Goal: Check status: Check status

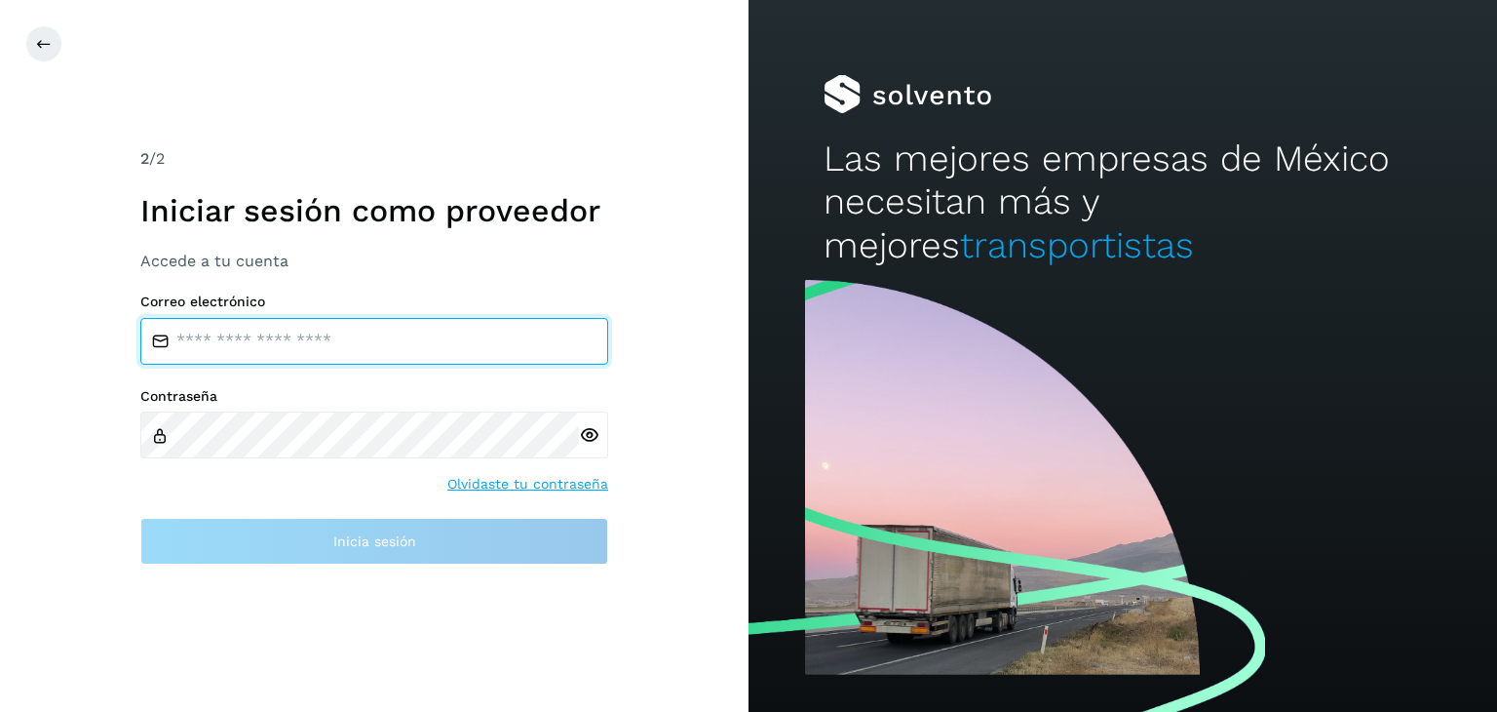
click at [261, 347] on input "email" at bounding box center [374, 341] width 468 height 47
type input "**********"
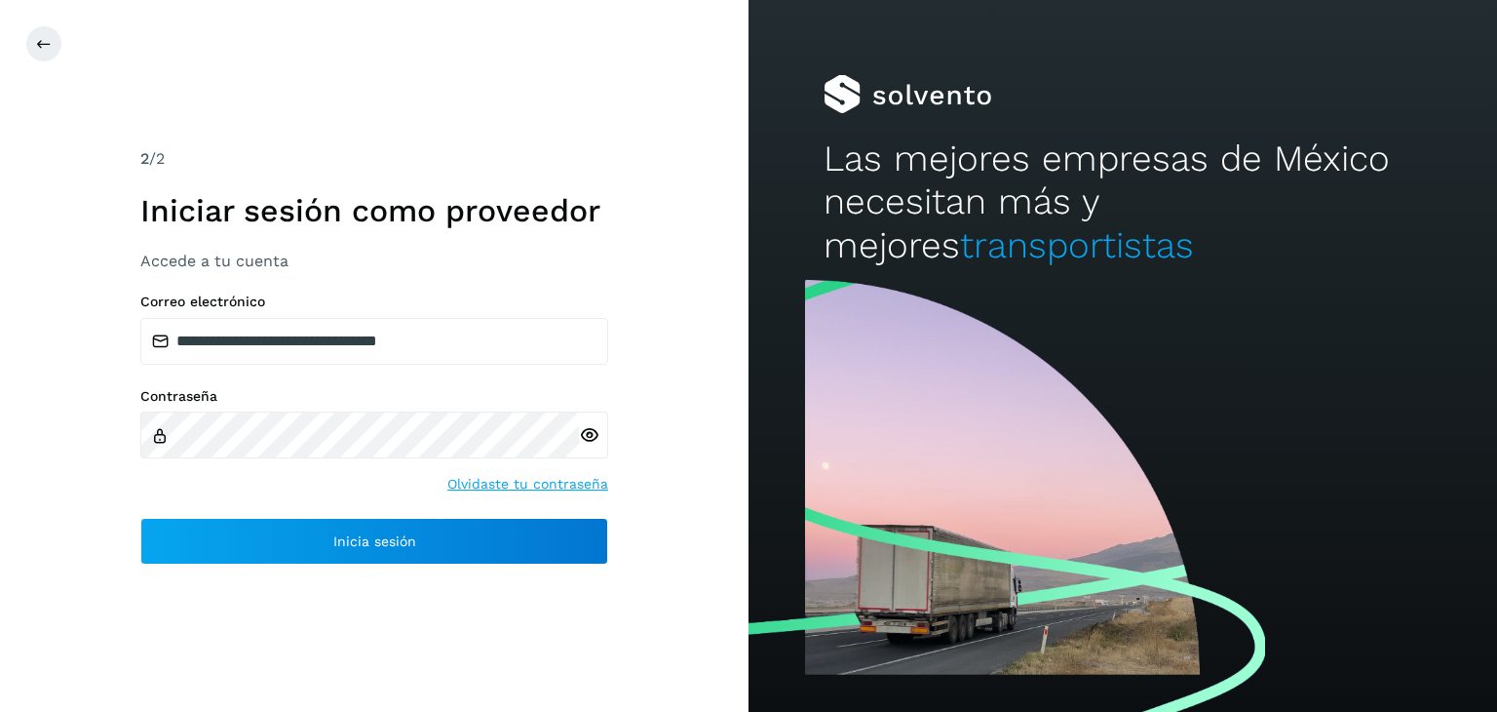
click at [583, 432] on icon at bounding box center [589, 435] width 20 height 20
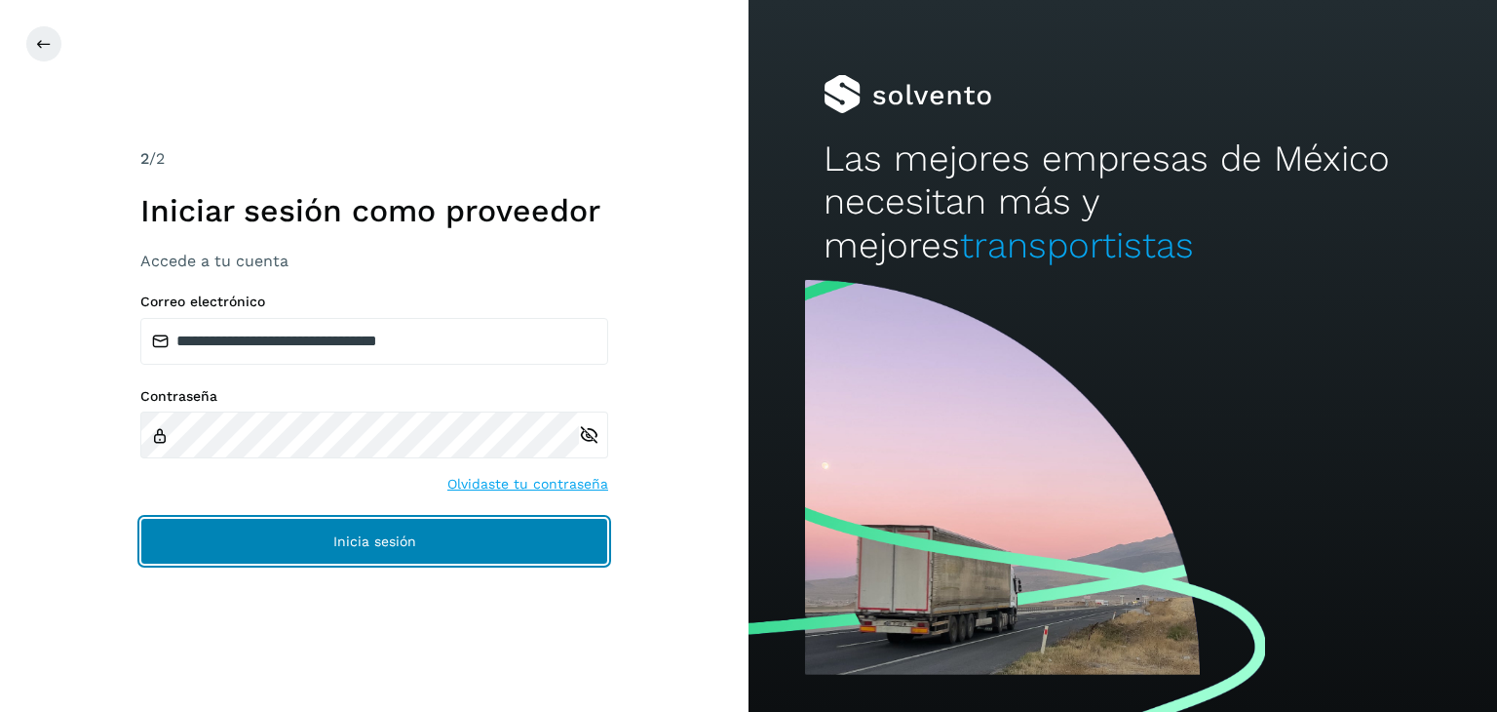
click at [409, 534] on span "Inicia sesión" at bounding box center [374, 541] width 83 height 14
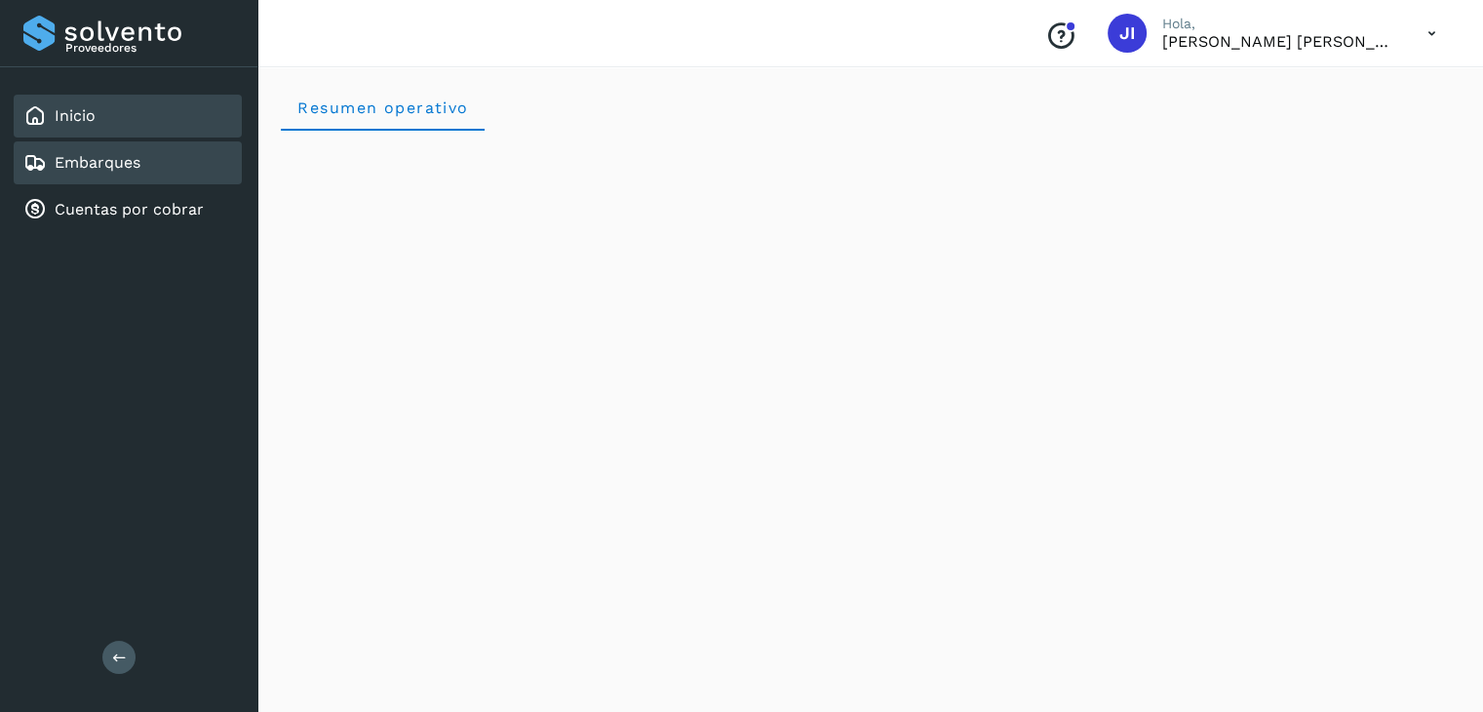
click at [88, 158] on link "Embarques" at bounding box center [98, 162] width 86 height 19
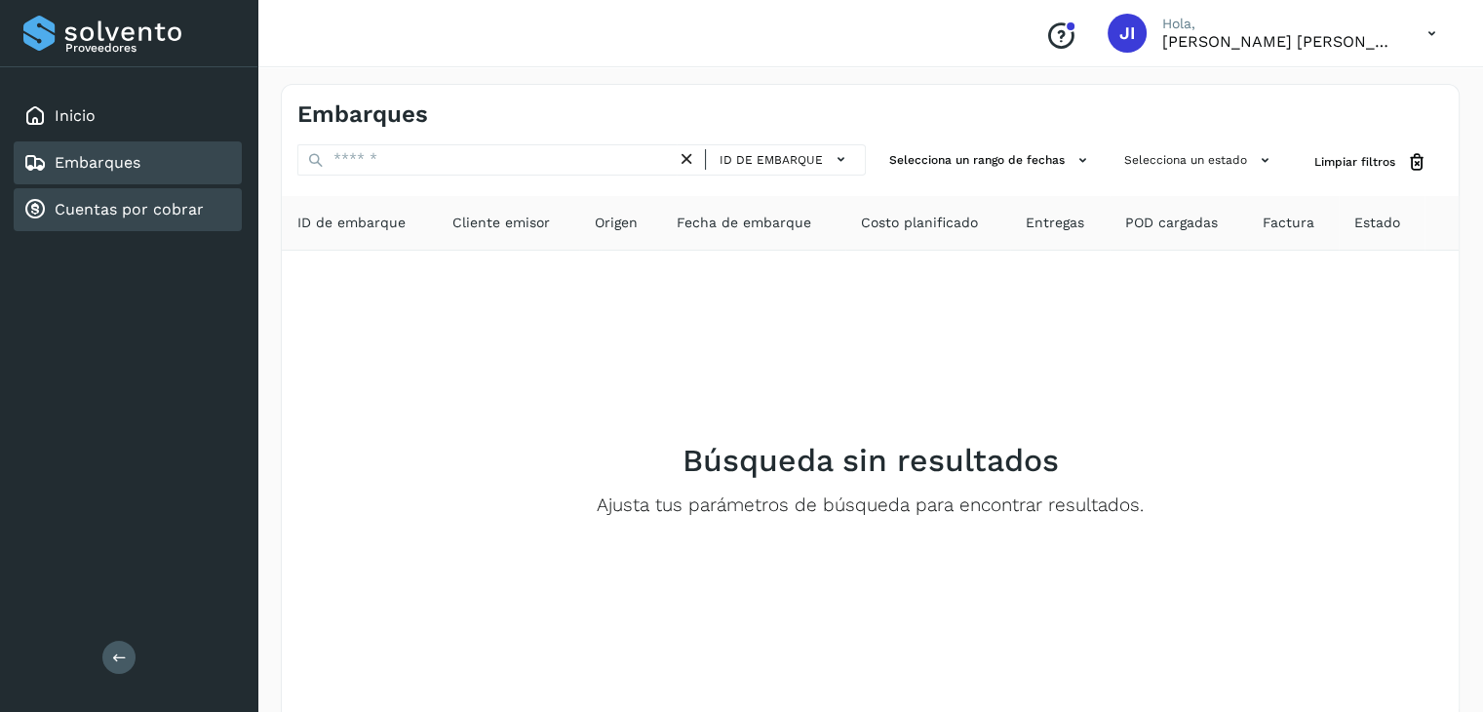
click at [100, 218] on div "Cuentas por cobrar" at bounding box center [113, 209] width 180 height 23
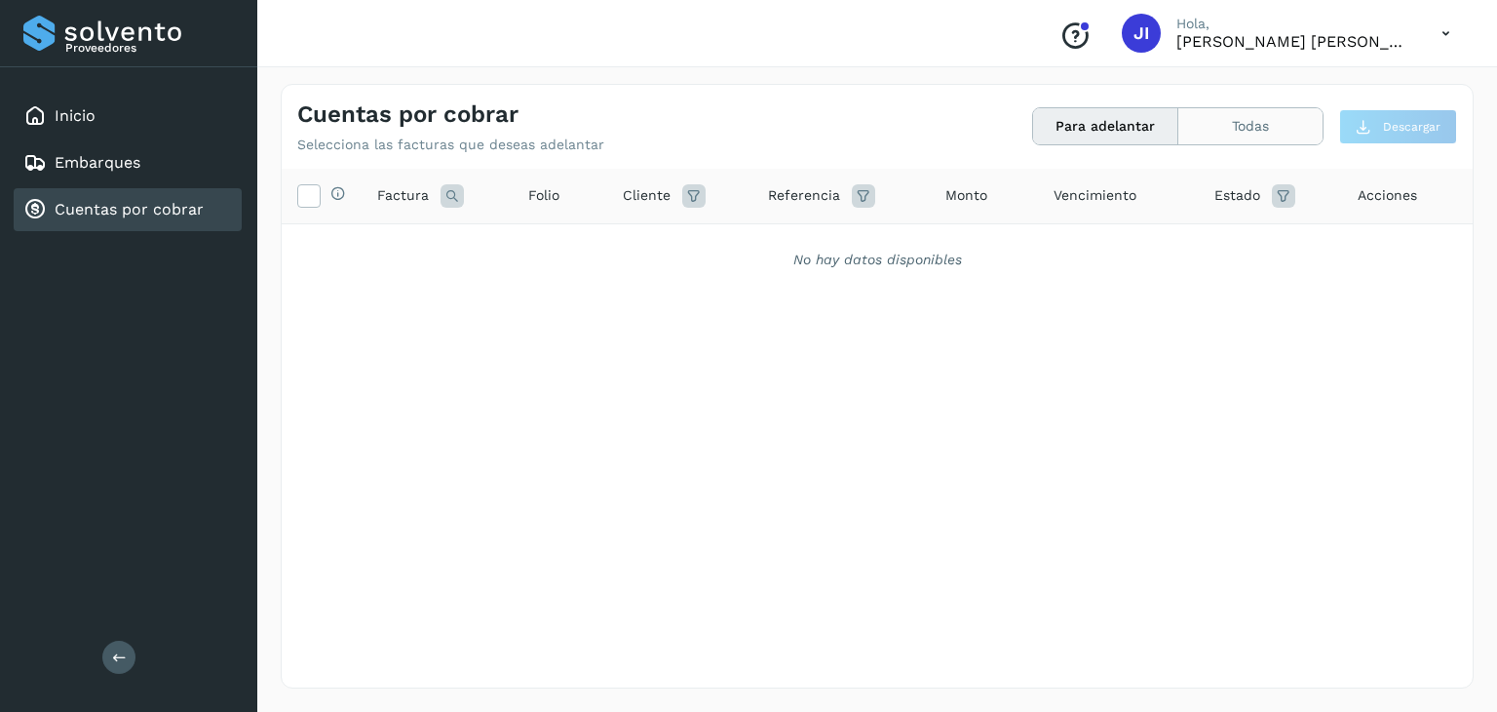
click at [1268, 136] on button "Todas" at bounding box center [1251, 126] width 144 height 36
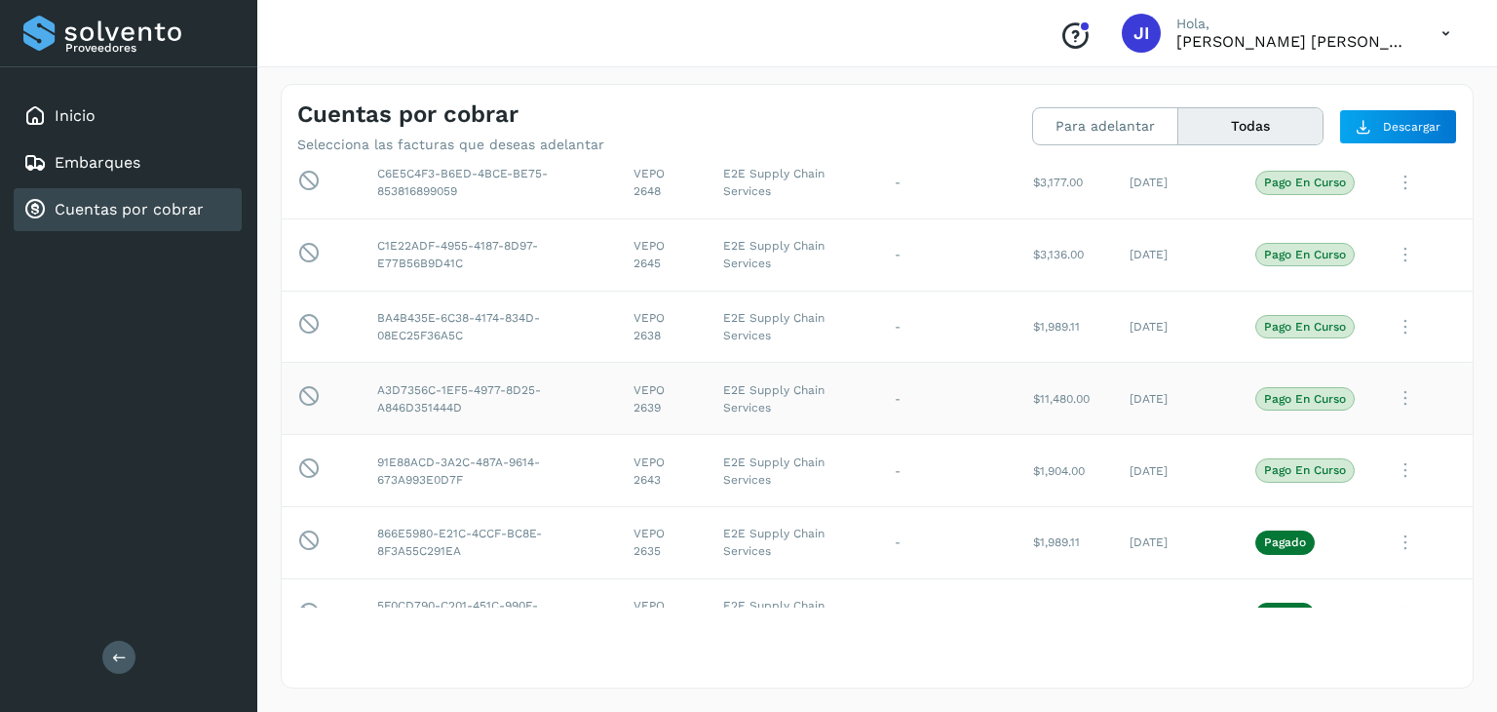
scroll to position [487, 0]
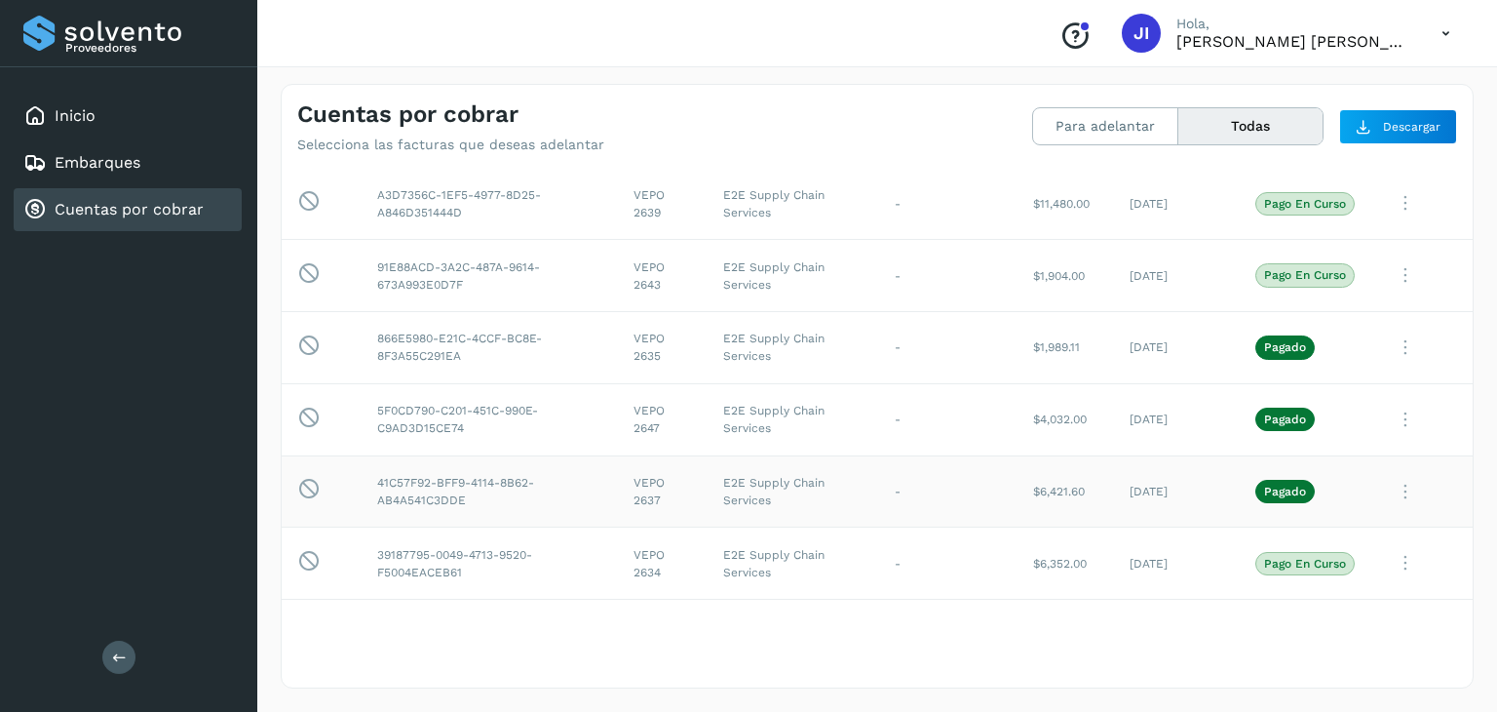
click at [327, 497] on div "Esta factura no está disponible para adelanto" at bounding box center [321, 491] width 49 height 26
click at [1393, 559] on icon at bounding box center [1405, 563] width 39 height 40
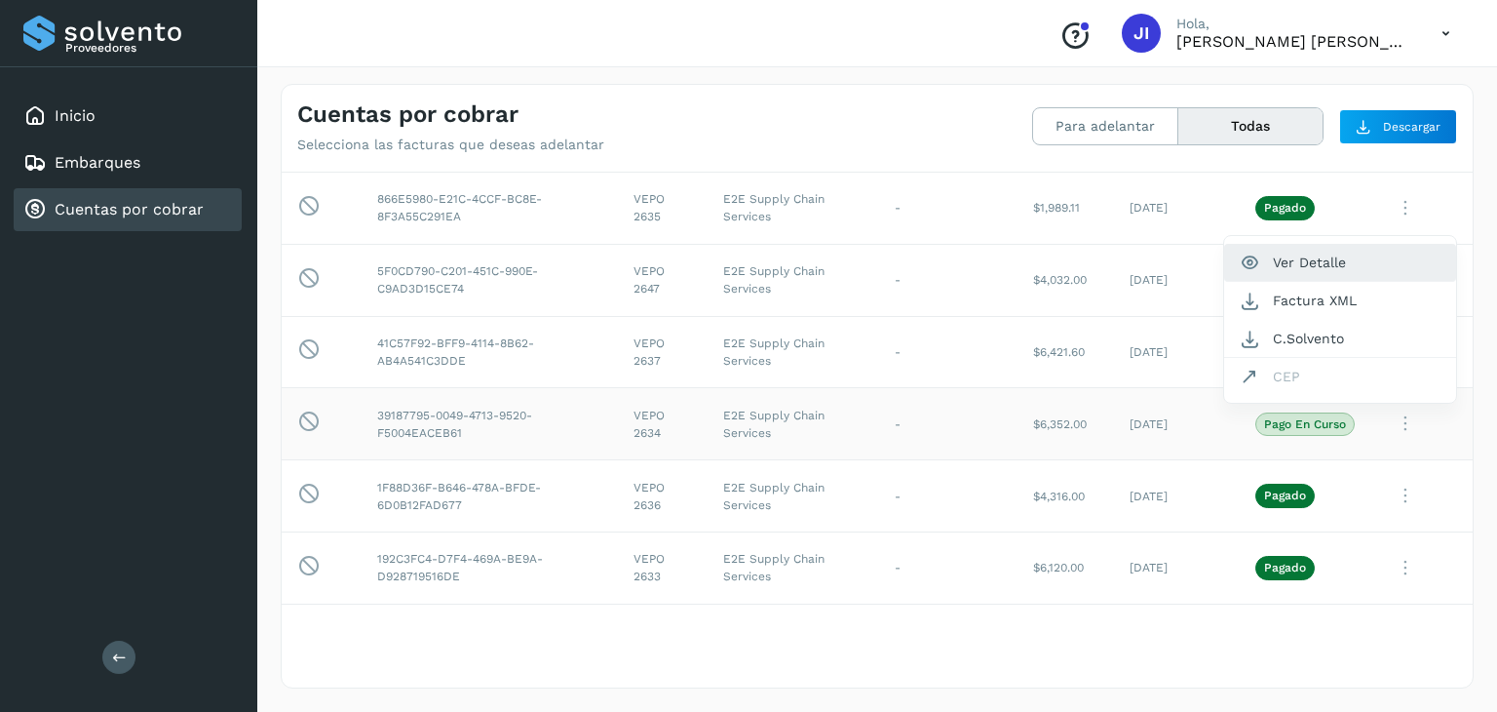
click at [1353, 252] on button "Ver Detalle" at bounding box center [1340, 263] width 232 height 38
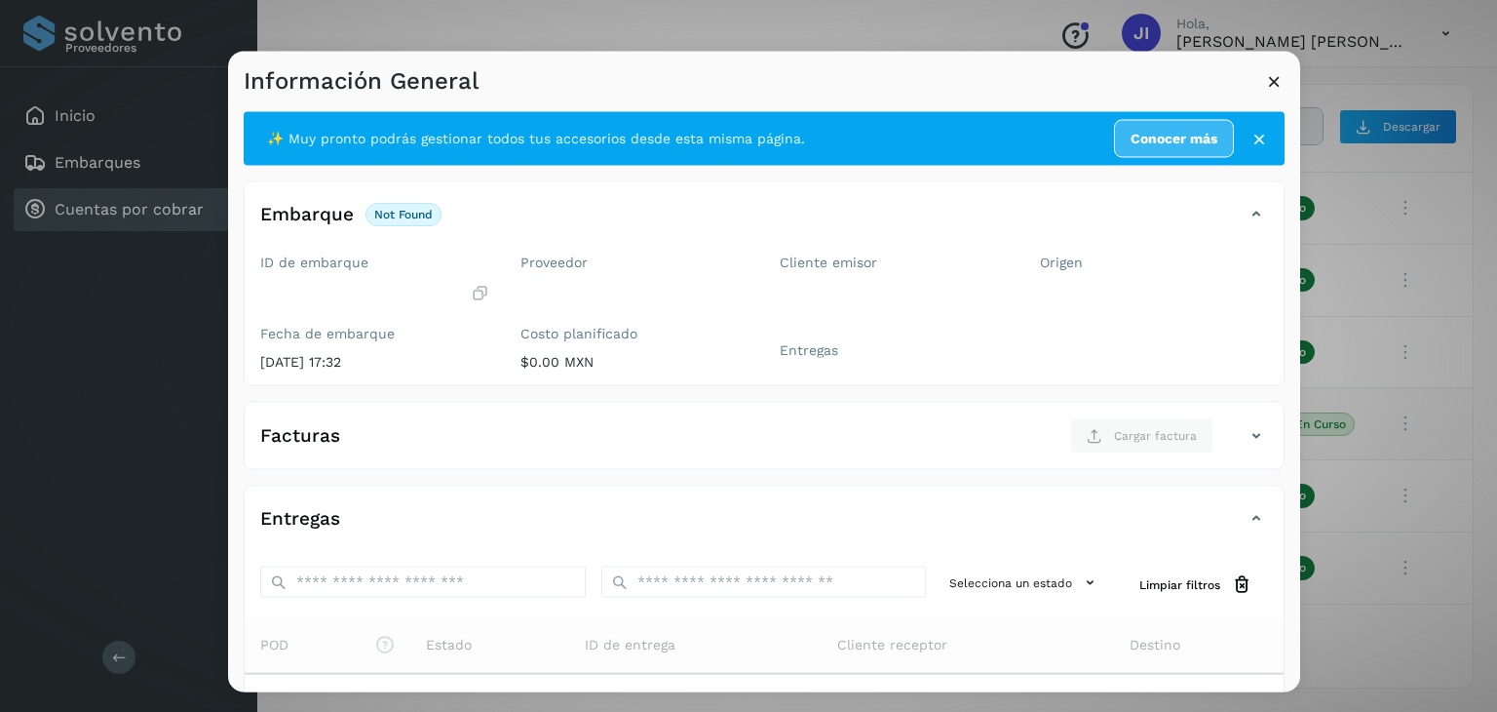
click at [570, 256] on label "Proveedor" at bounding box center [635, 262] width 229 height 17
click at [324, 268] on label "ID de embarque" at bounding box center [374, 262] width 229 height 17
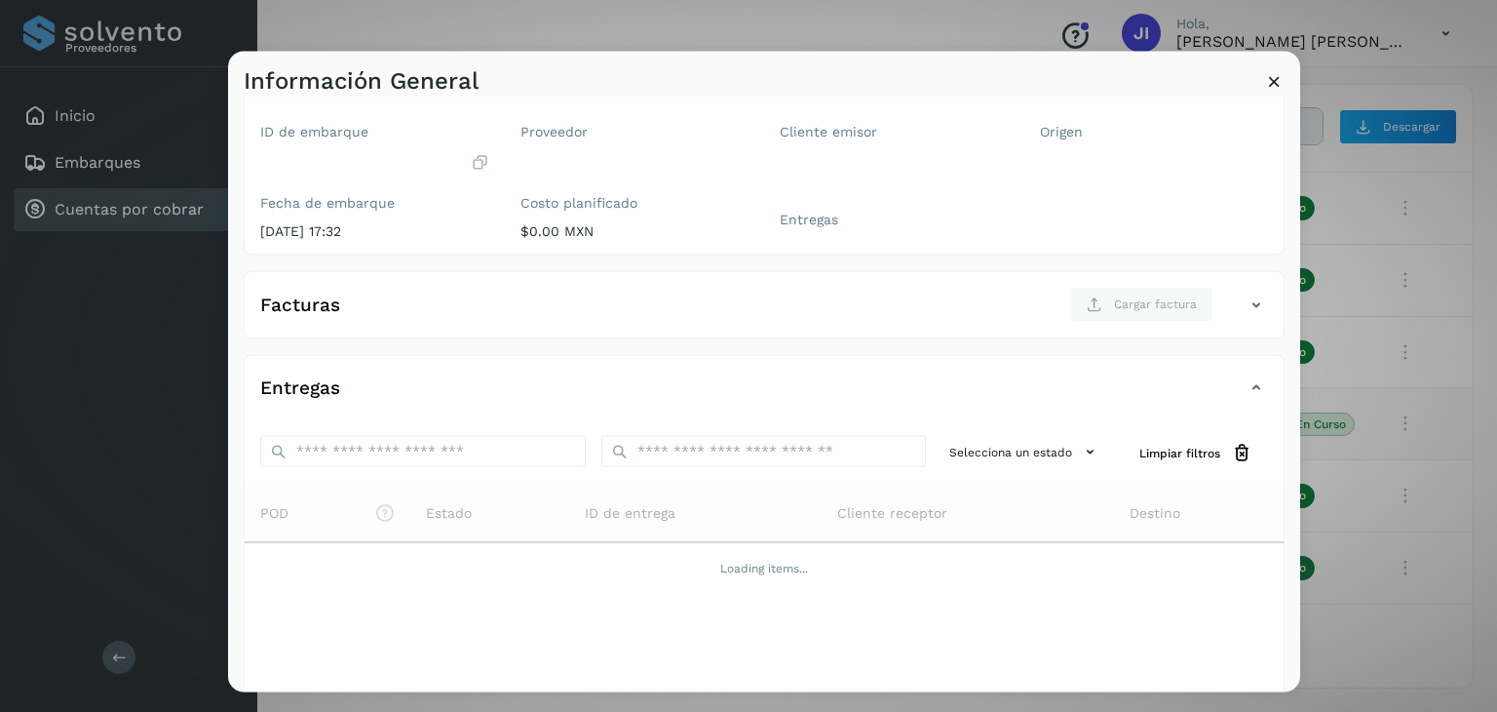
scroll to position [97, 0]
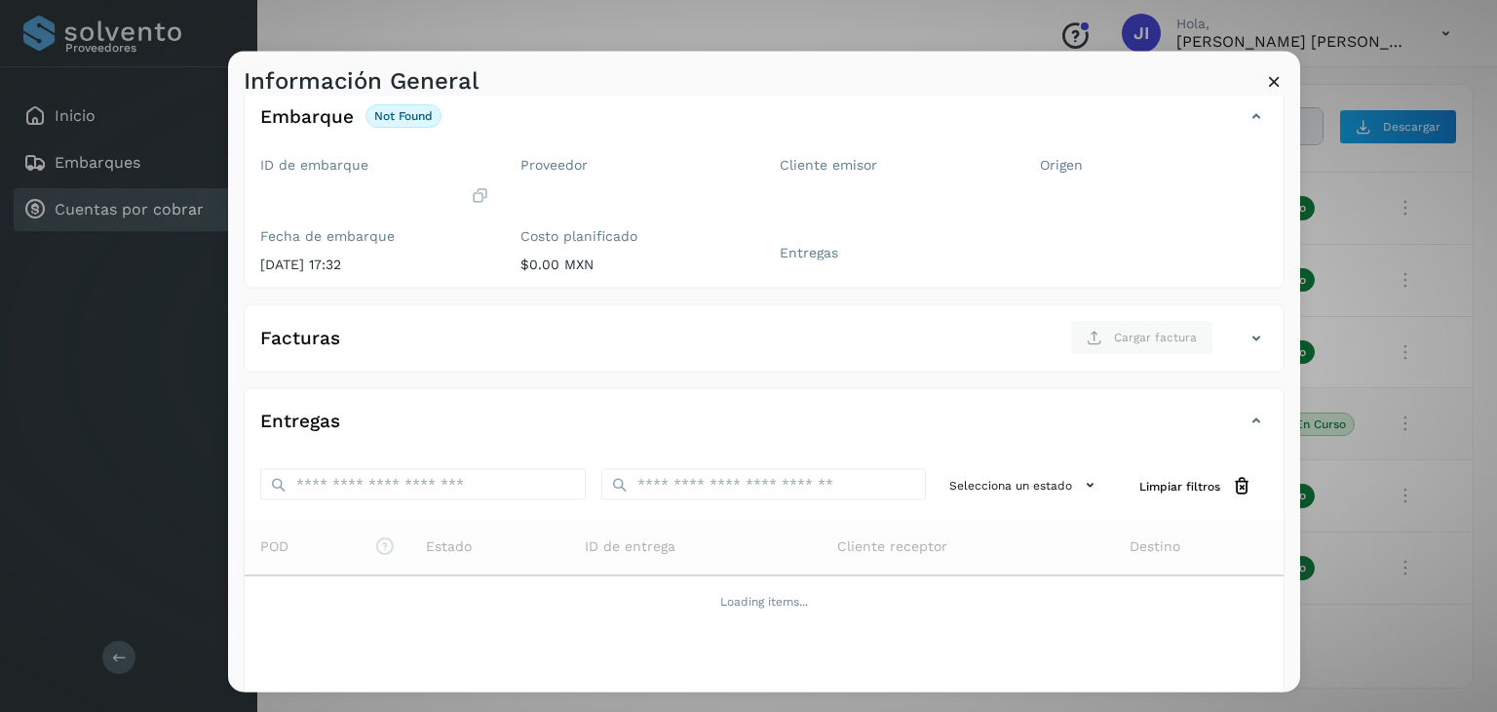
click at [1275, 83] on icon at bounding box center [1274, 81] width 20 height 20
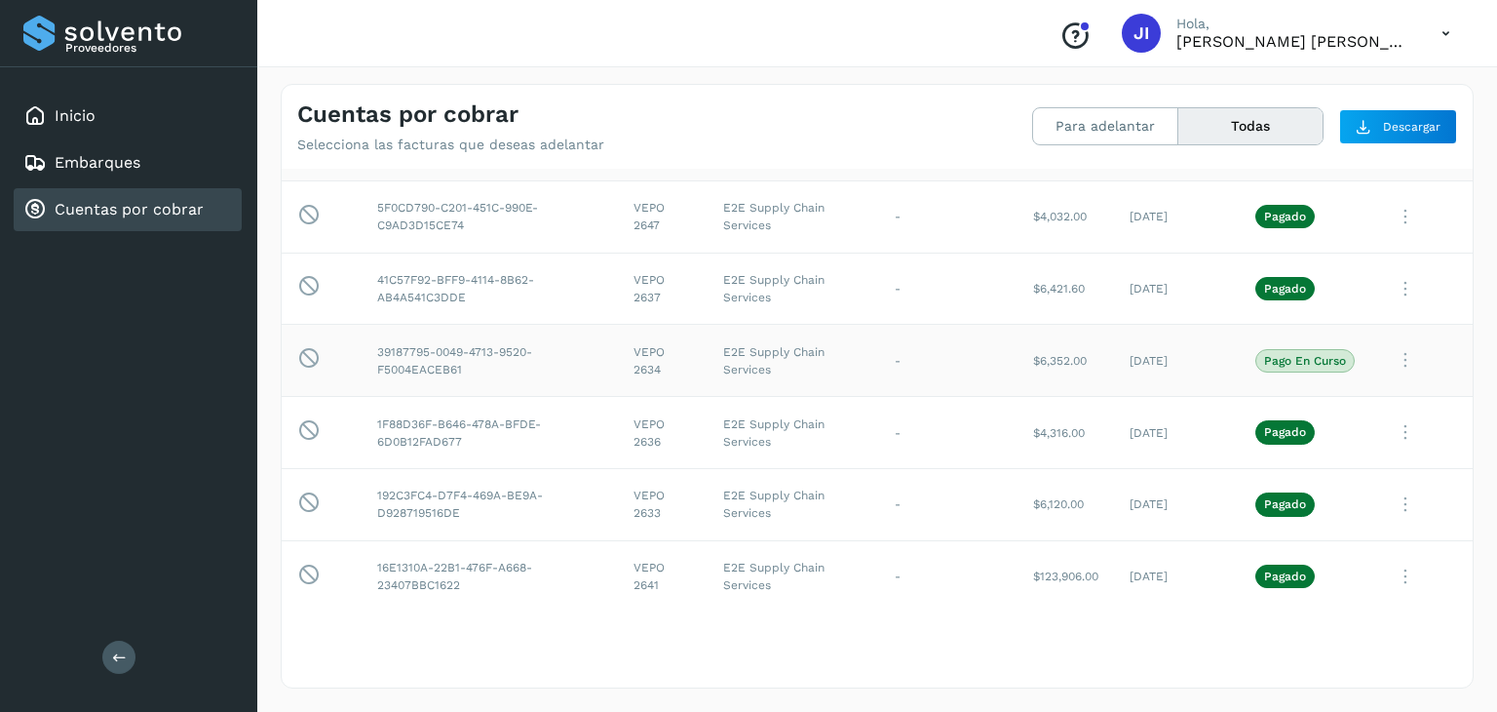
scroll to position [693, 0]
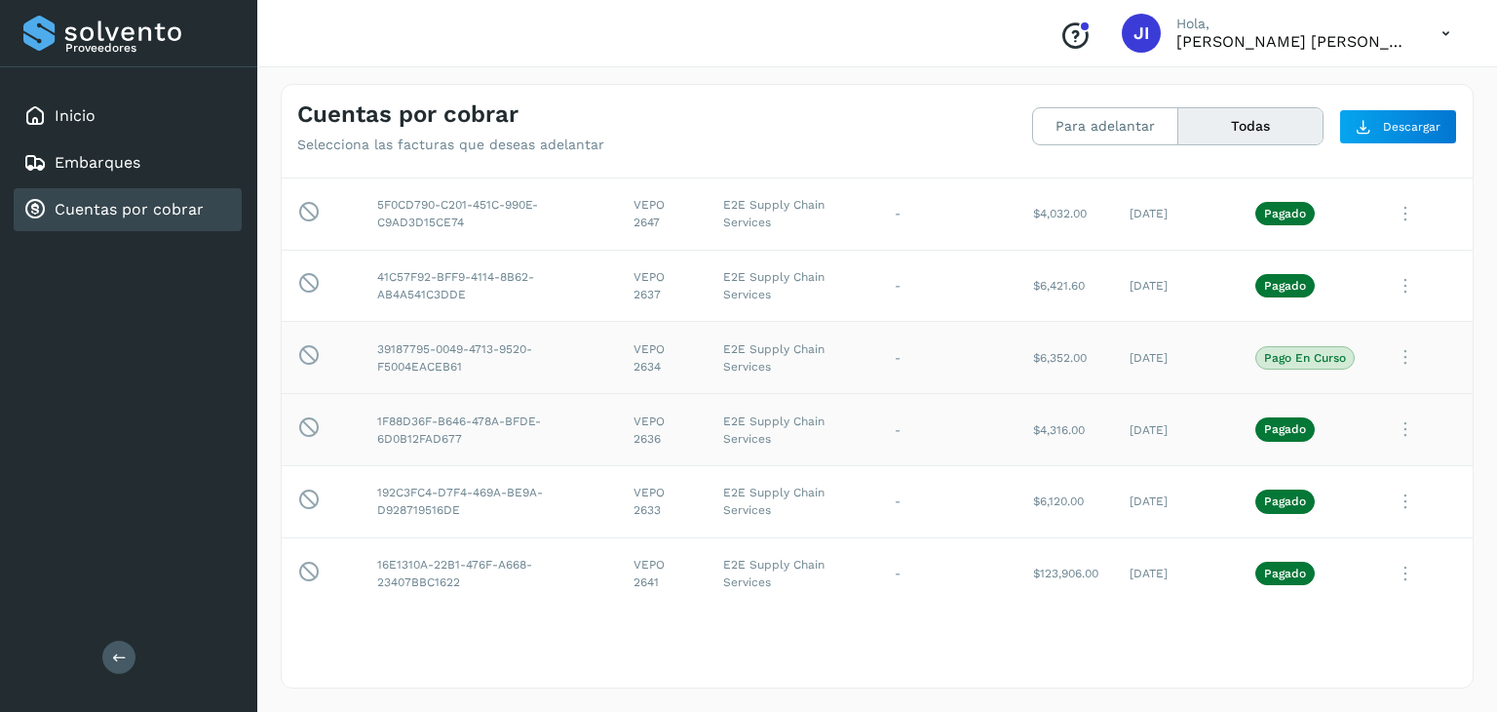
click at [1387, 427] on icon at bounding box center [1405, 429] width 39 height 40
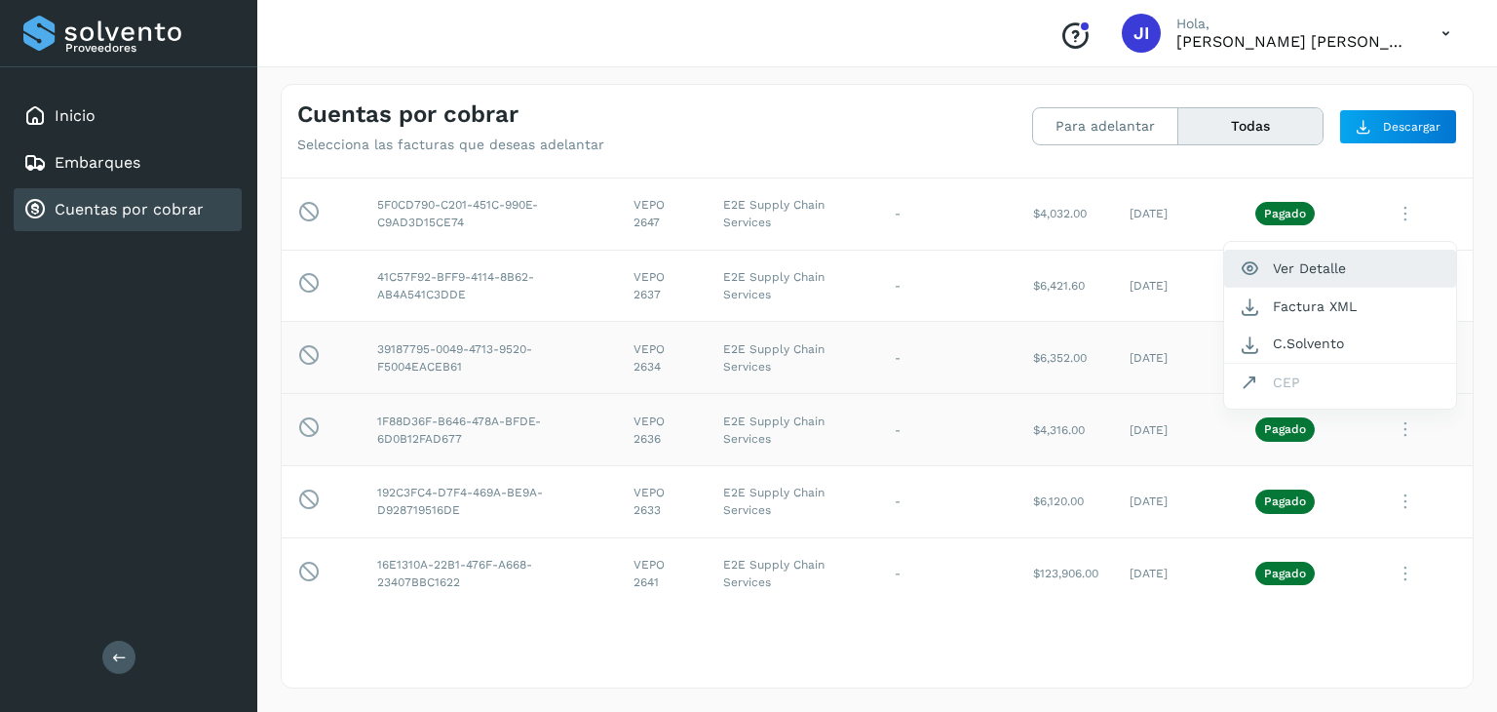
click at [1311, 268] on button "Ver Detalle" at bounding box center [1340, 269] width 232 height 38
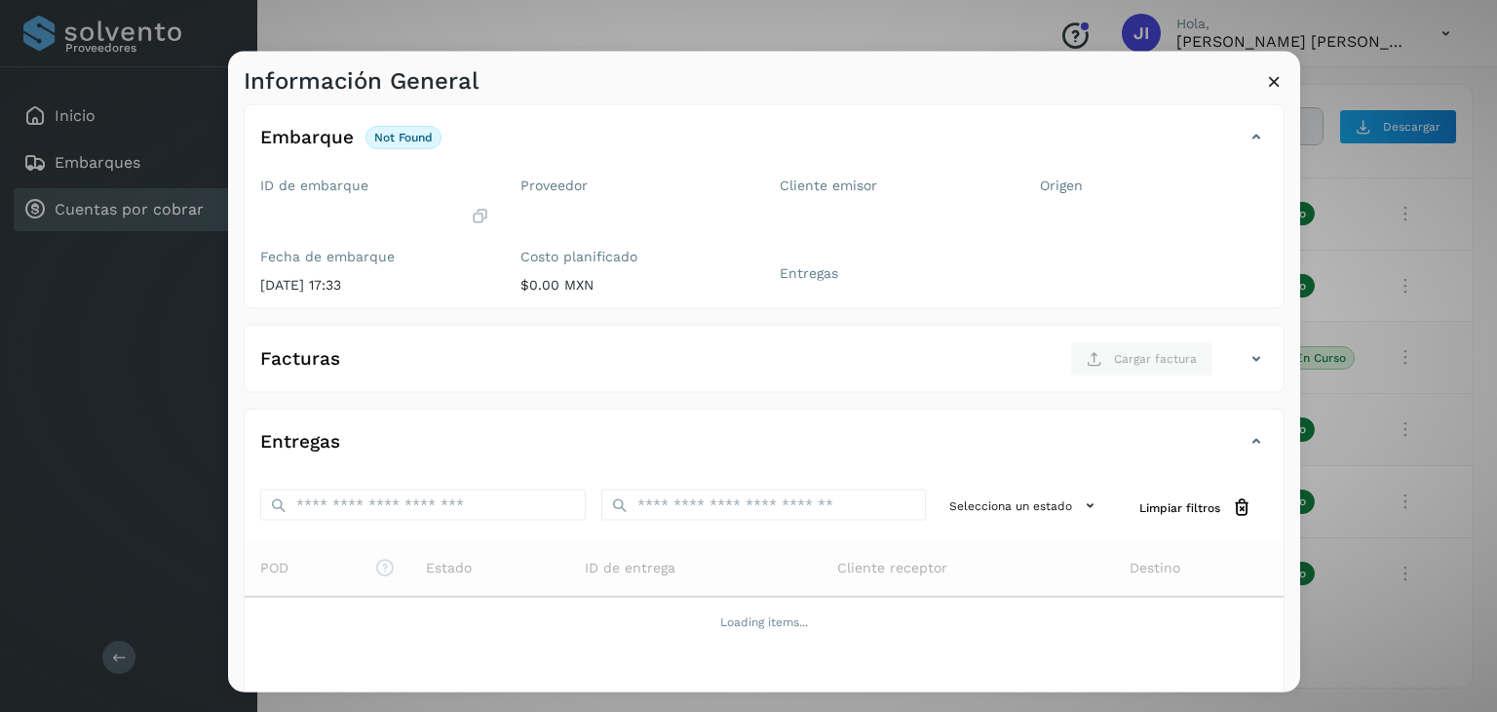
scroll to position [0, 0]
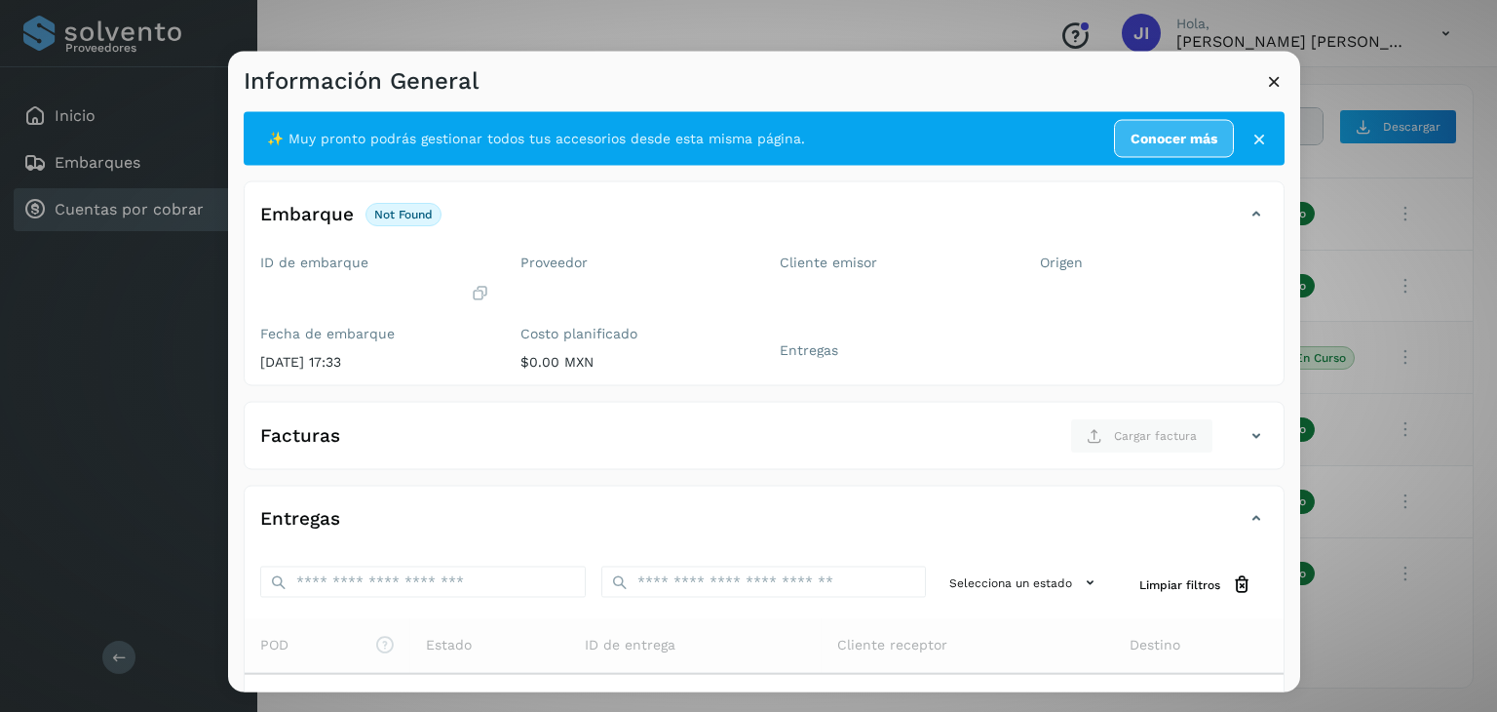
click at [1278, 83] on icon at bounding box center [1274, 81] width 20 height 20
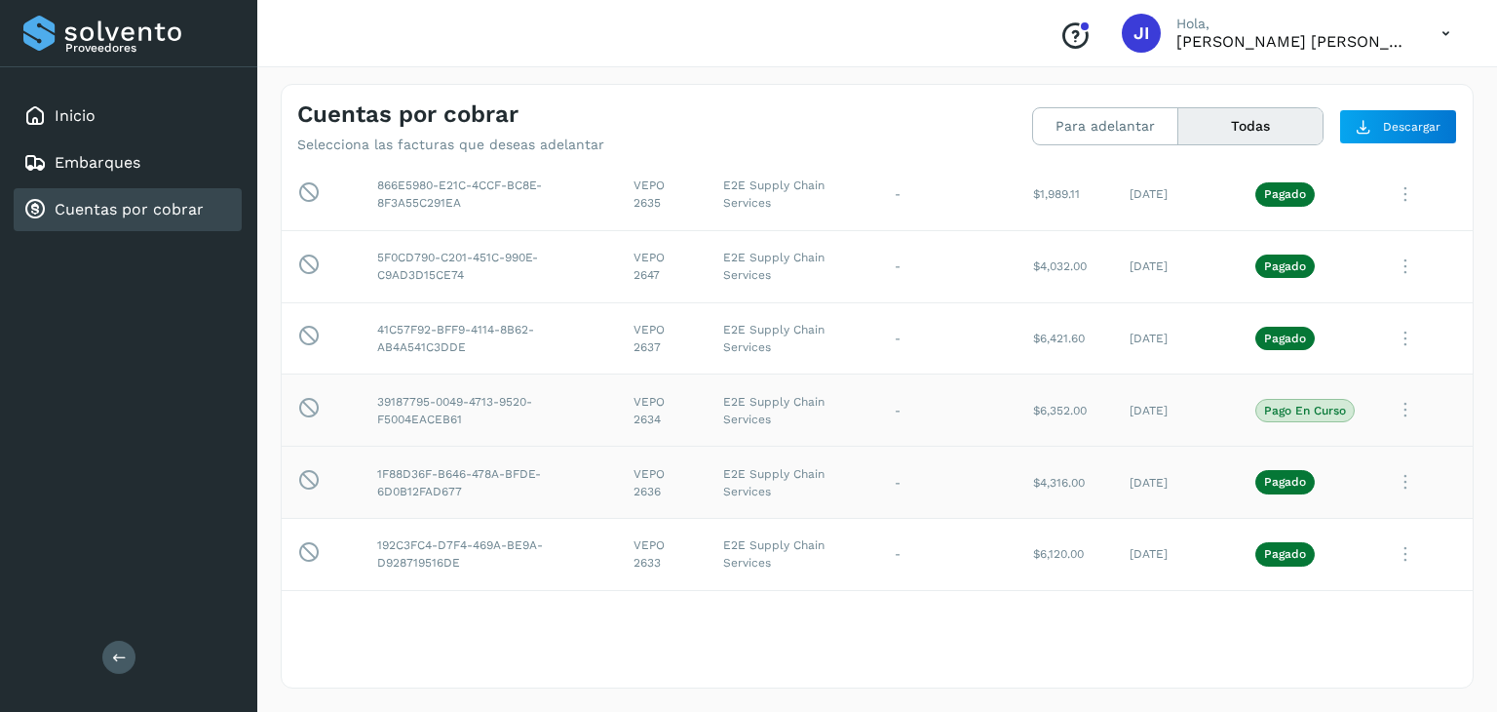
scroll to position [693, 0]
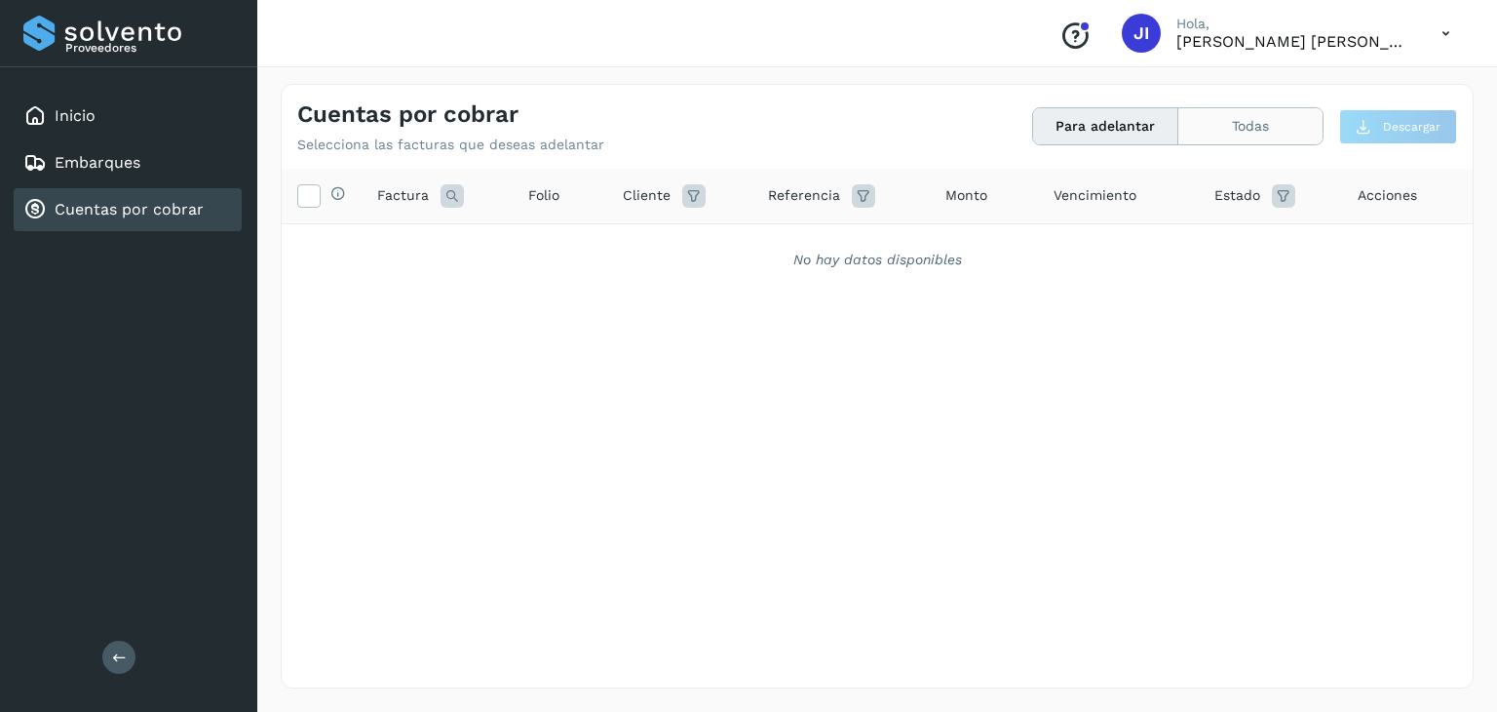
click at [1216, 132] on button "Todas" at bounding box center [1251, 126] width 144 height 36
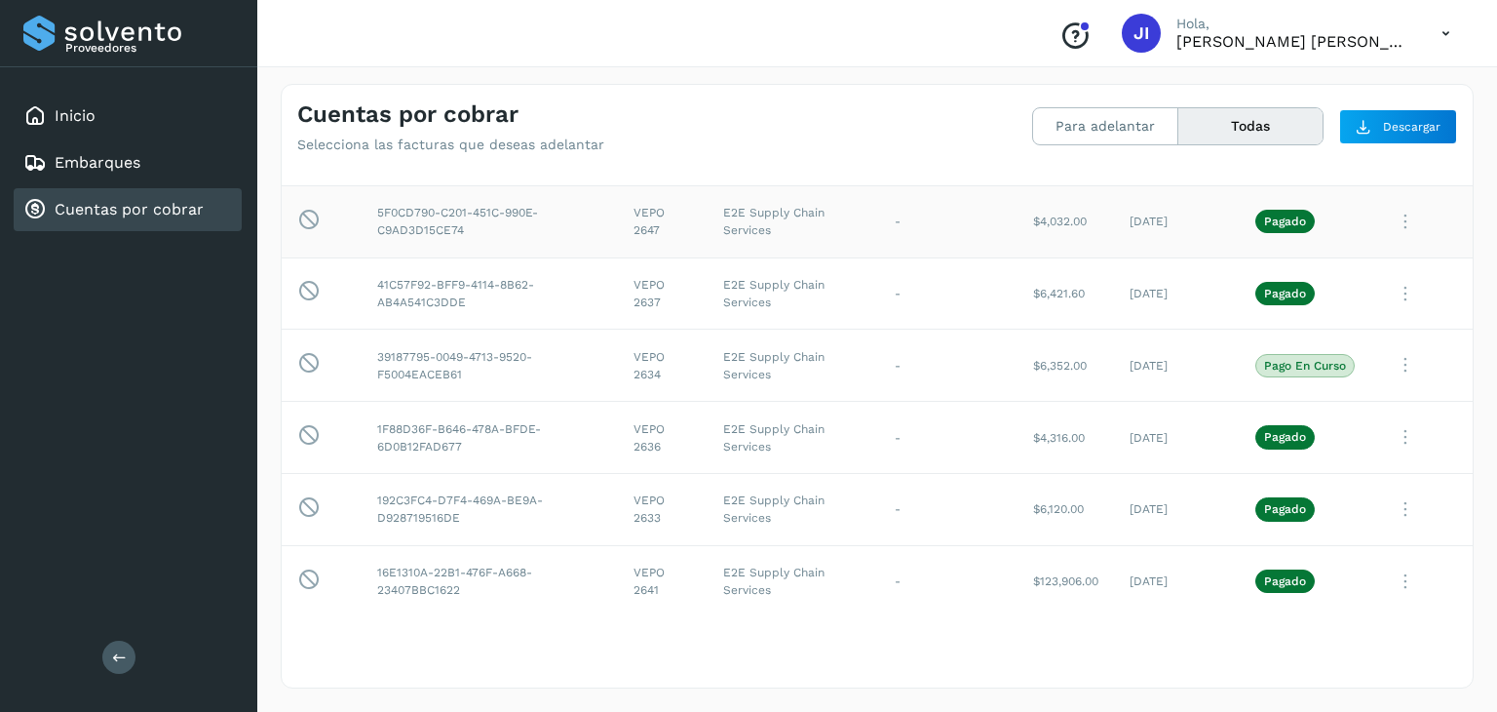
scroll to position [693, 0]
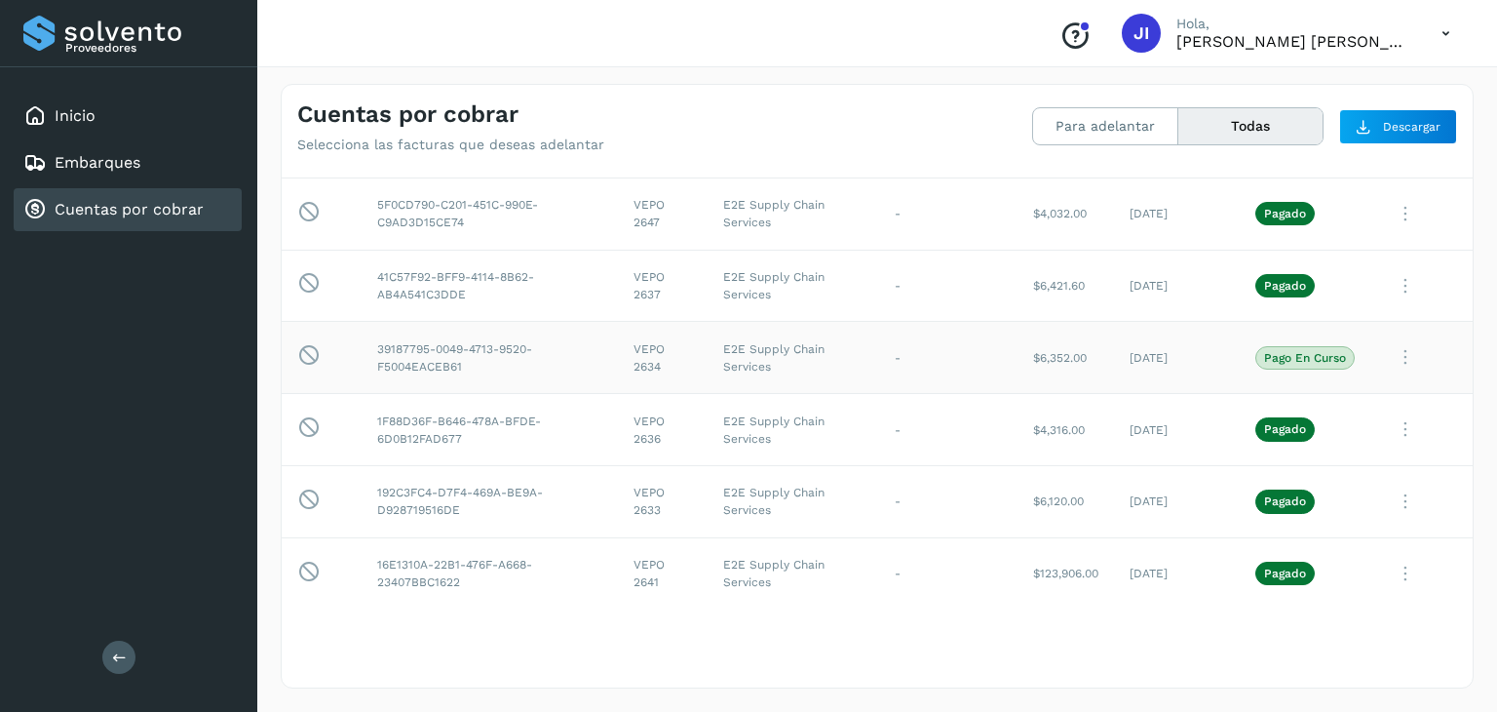
click at [1399, 351] on icon at bounding box center [1405, 357] width 39 height 40
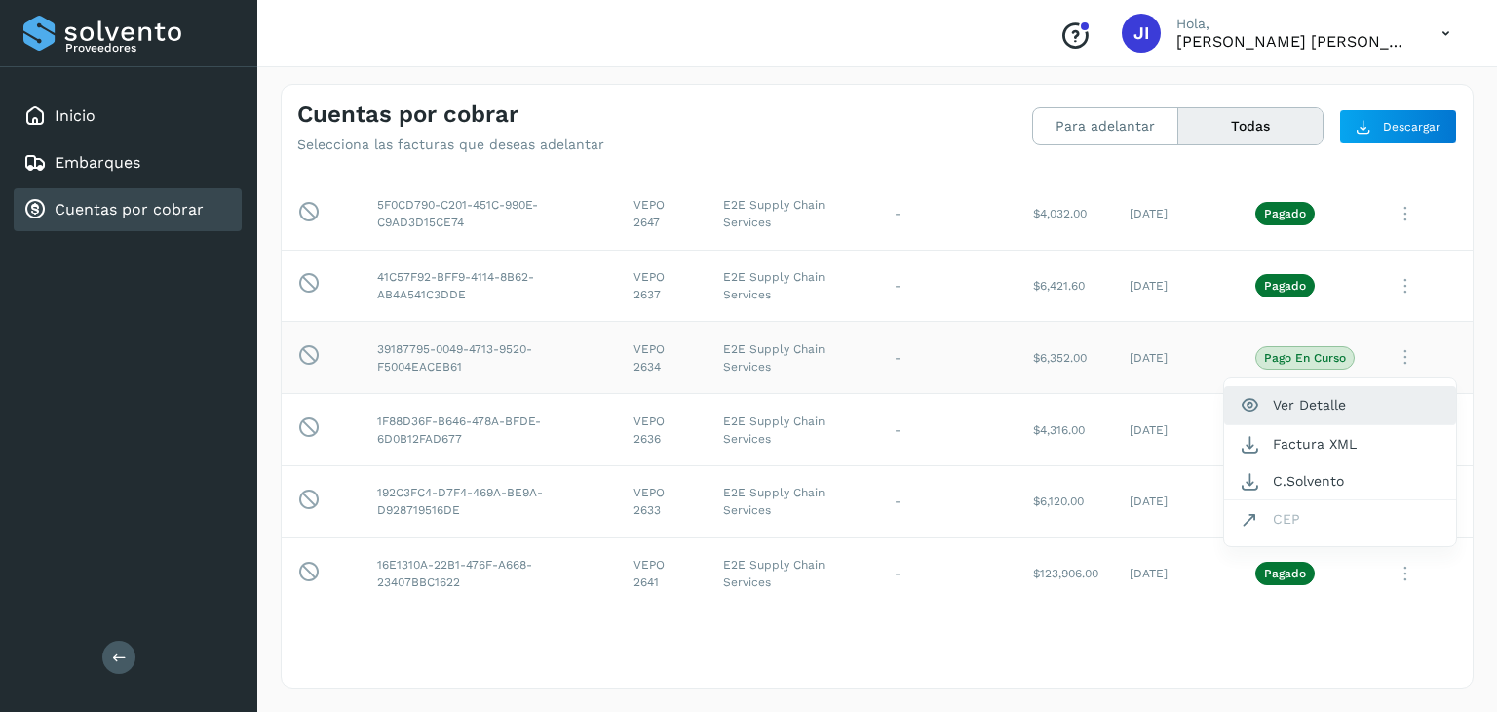
click at [1306, 399] on button "Ver Detalle" at bounding box center [1340, 405] width 232 height 38
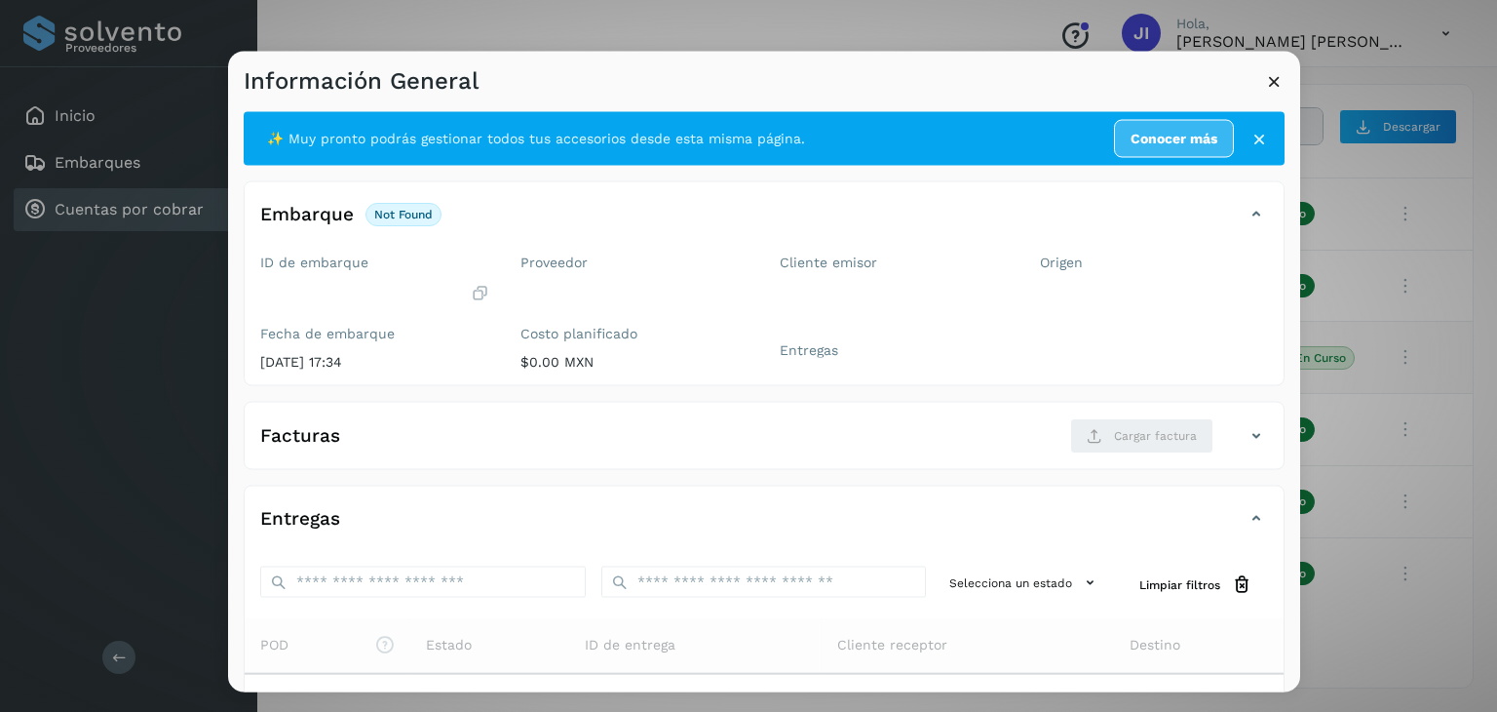
scroll to position [213, 0]
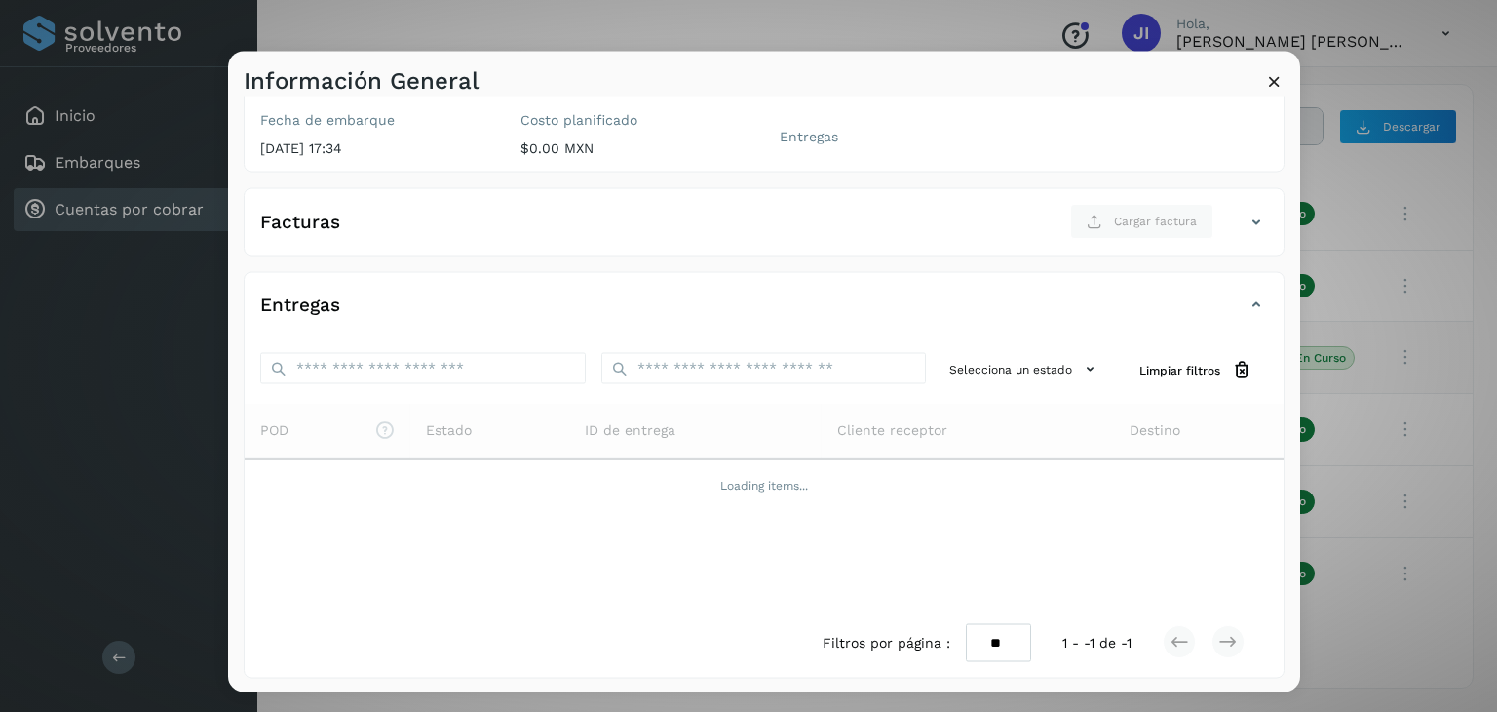
click at [1279, 95] on button at bounding box center [1274, 84] width 20 height 24
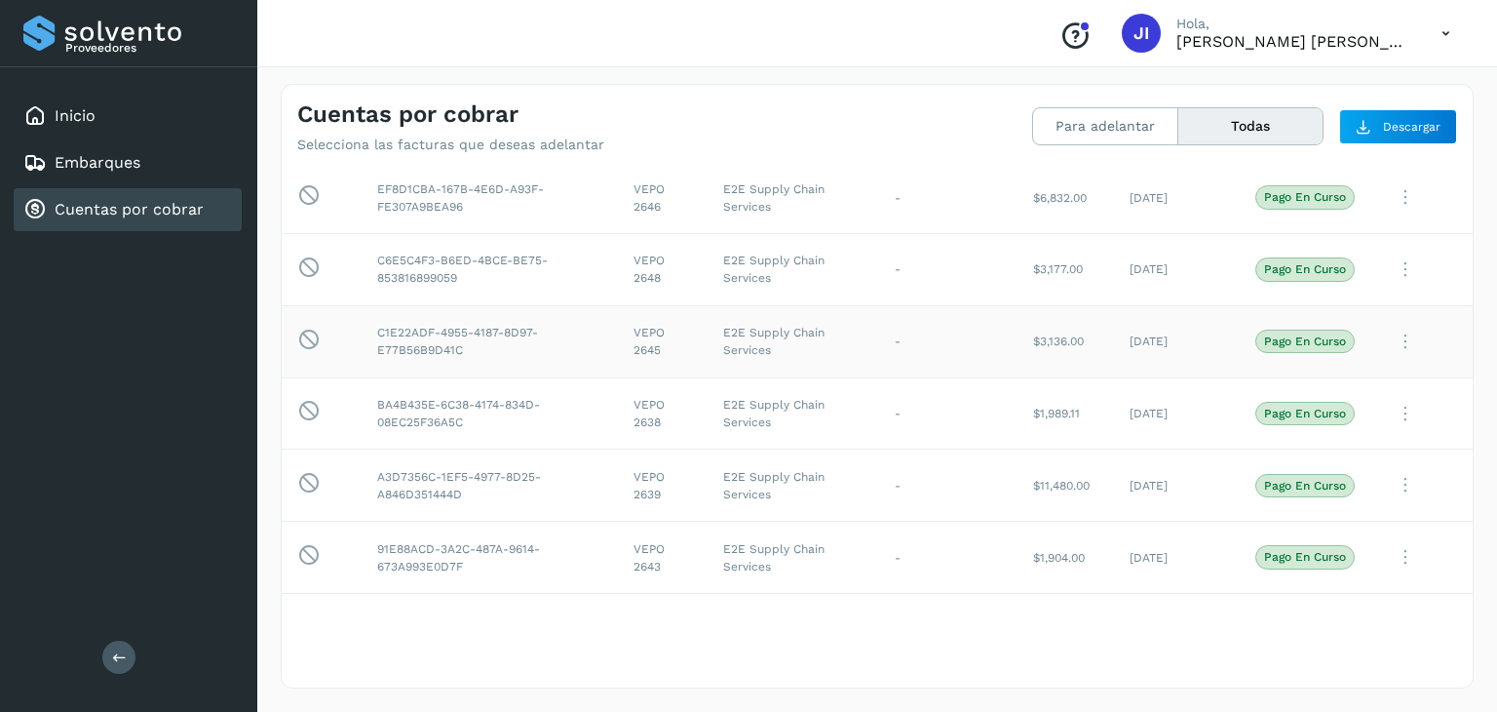
scroll to position [0, 0]
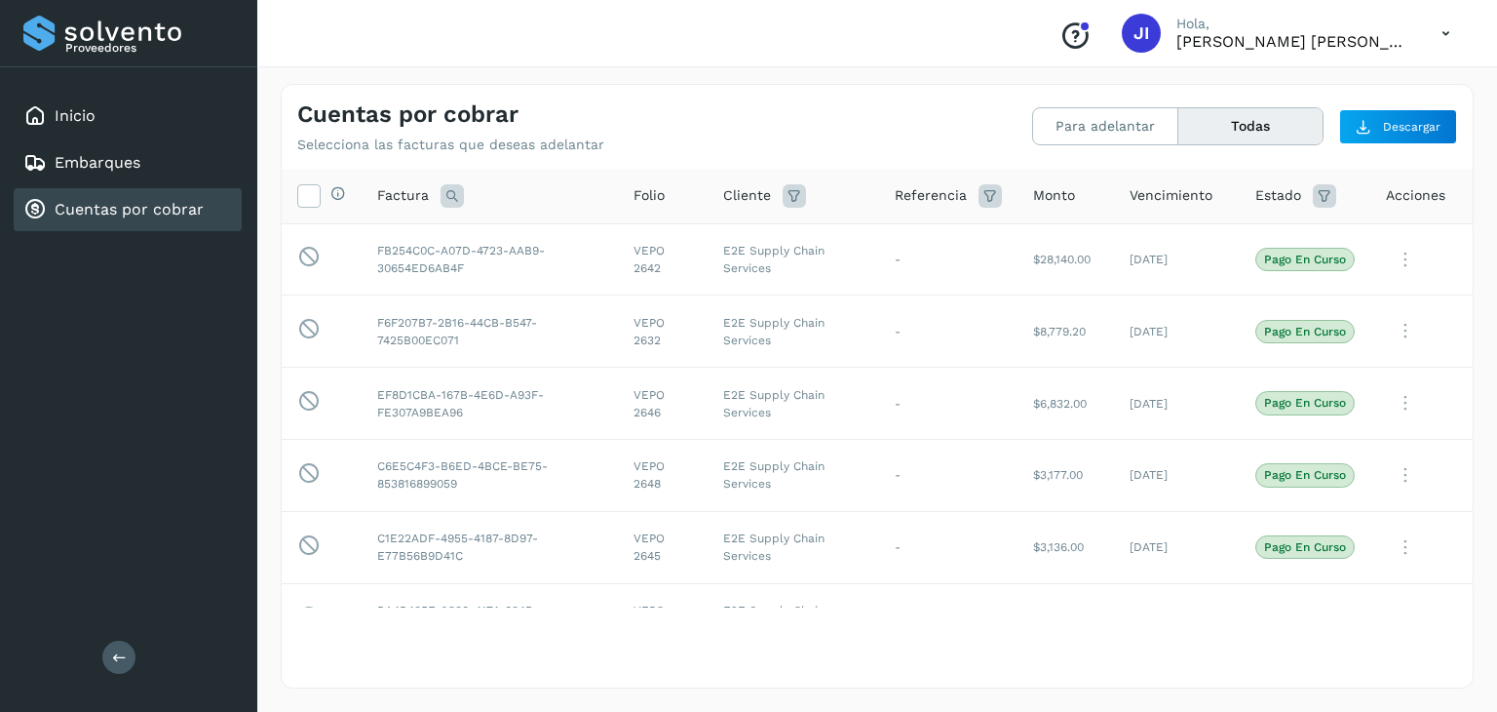
click at [1436, 35] on icon at bounding box center [1446, 34] width 40 height 40
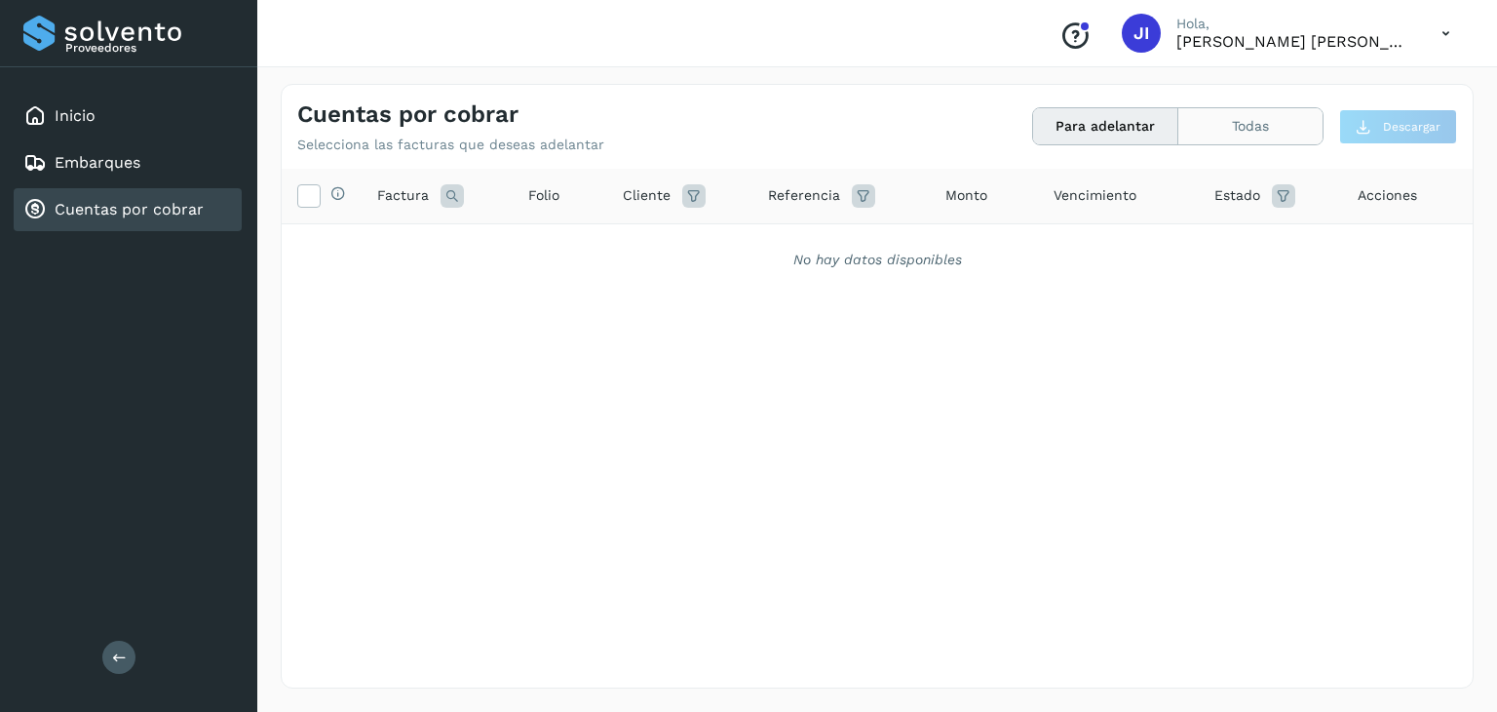
click at [1285, 126] on button "Todas" at bounding box center [1251, 126] width 144 height 36
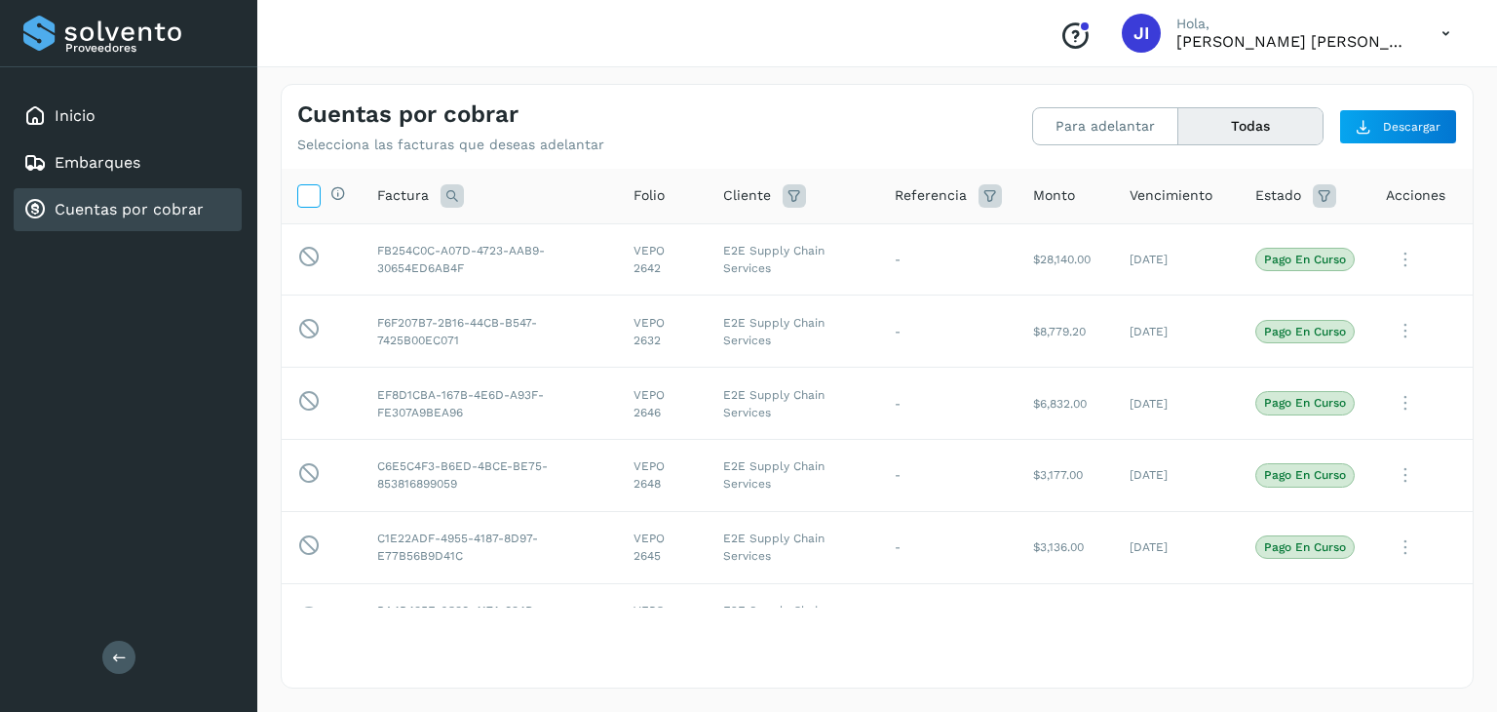
click at [312, 196] on icon at bounding box center [308, 194] width 20 height 20
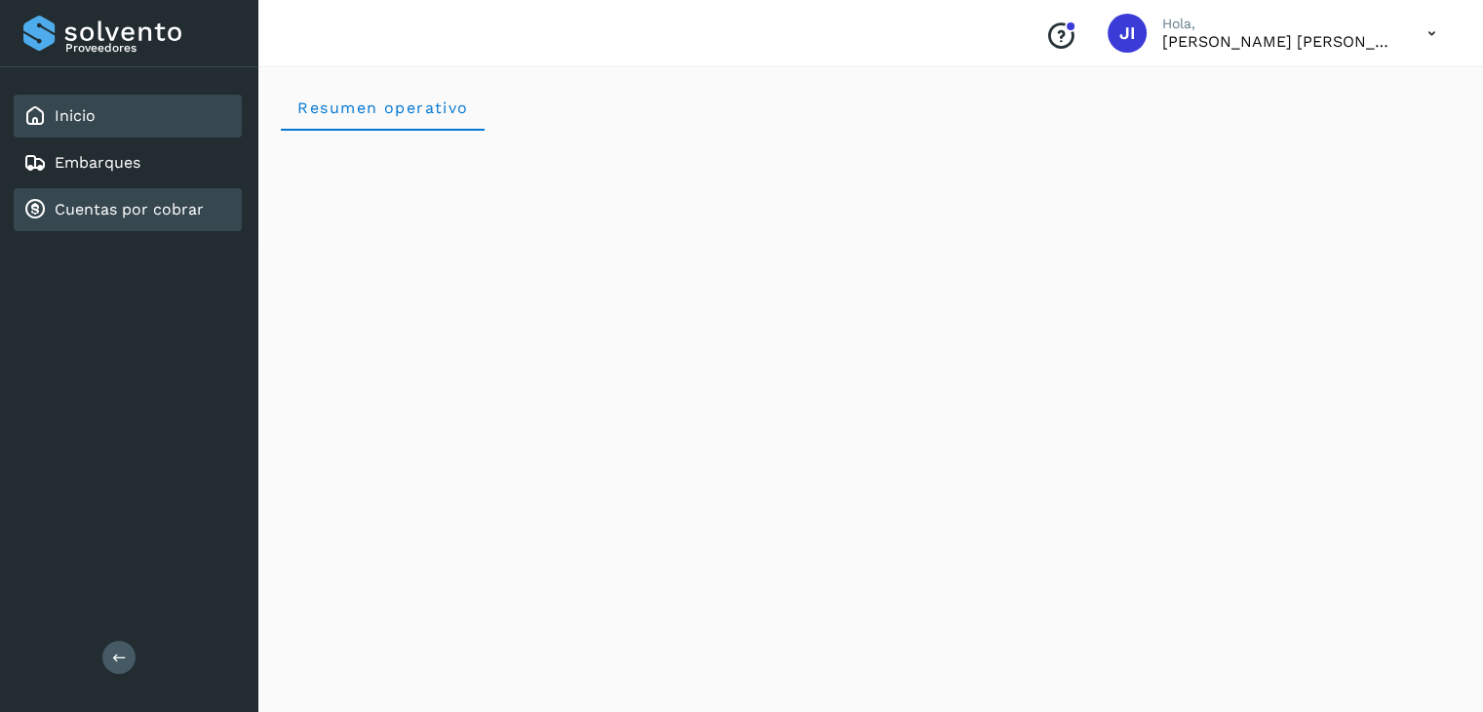
click at [123, 220] on div "Cuentas por cobrar" at bounding box center [128, 209] width 228 height 43
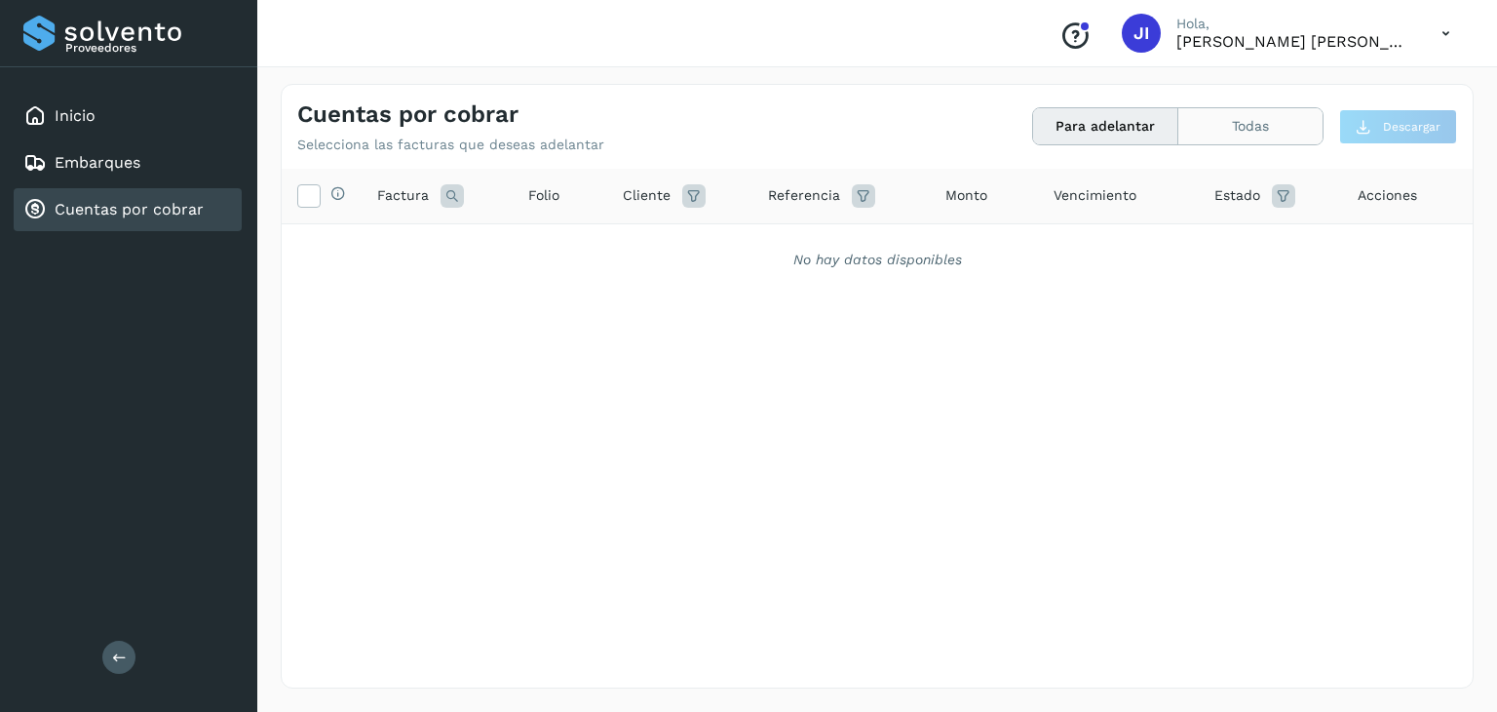
click at [1221, 118] on button "Todas" at bounding box center [1251, 126] width 144 height 36
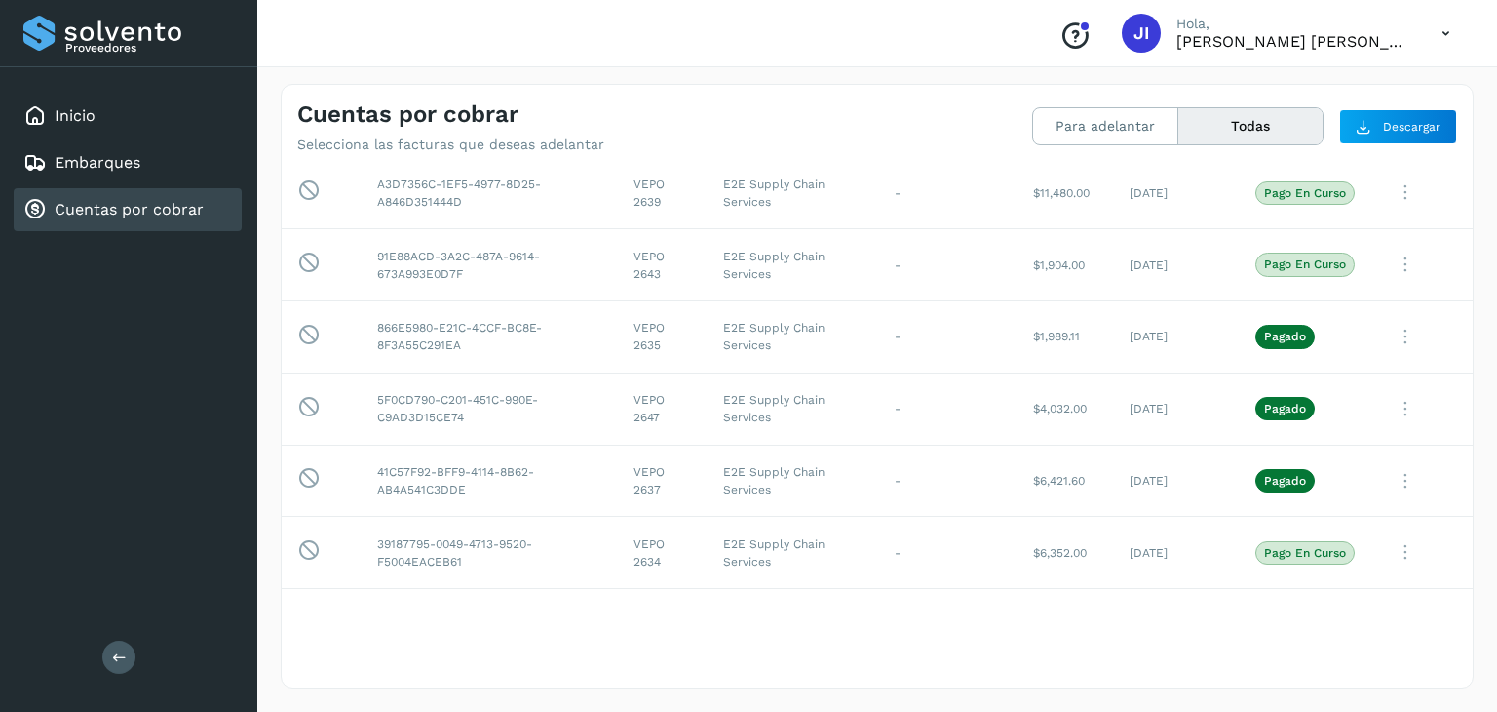
scroll to position [303, 0]
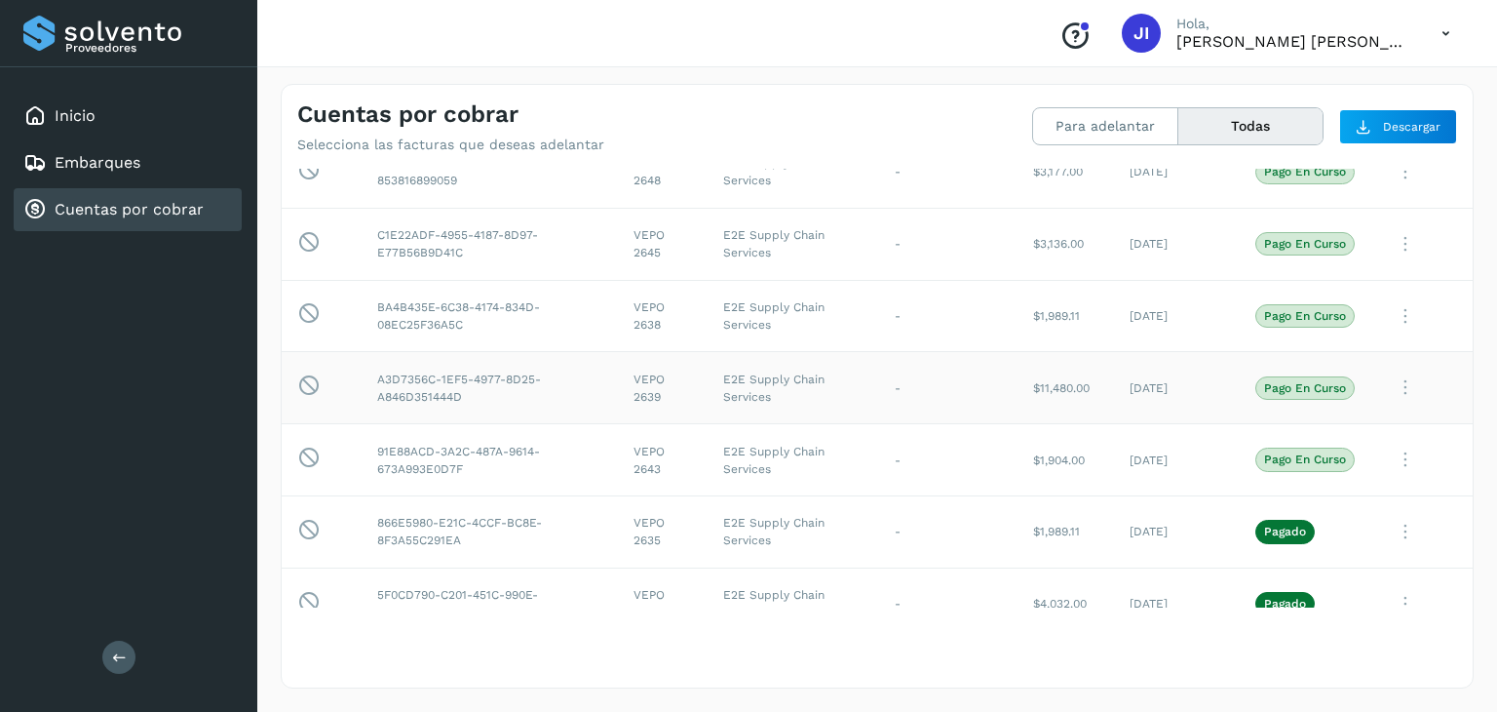
click at [1300, 392] on p "Pago en curso" at bounding box center [1305, 388] width 82 height 14
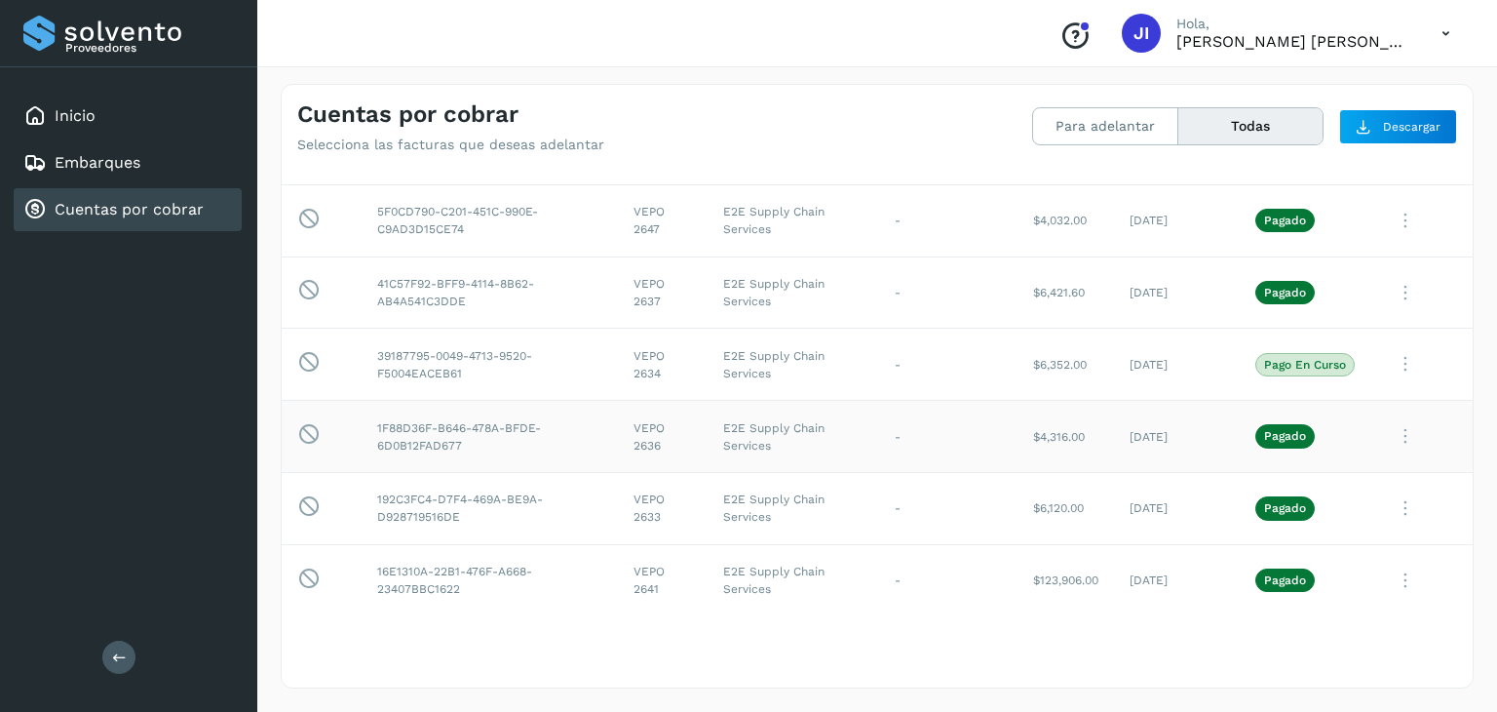
scroll to position [693, 0]
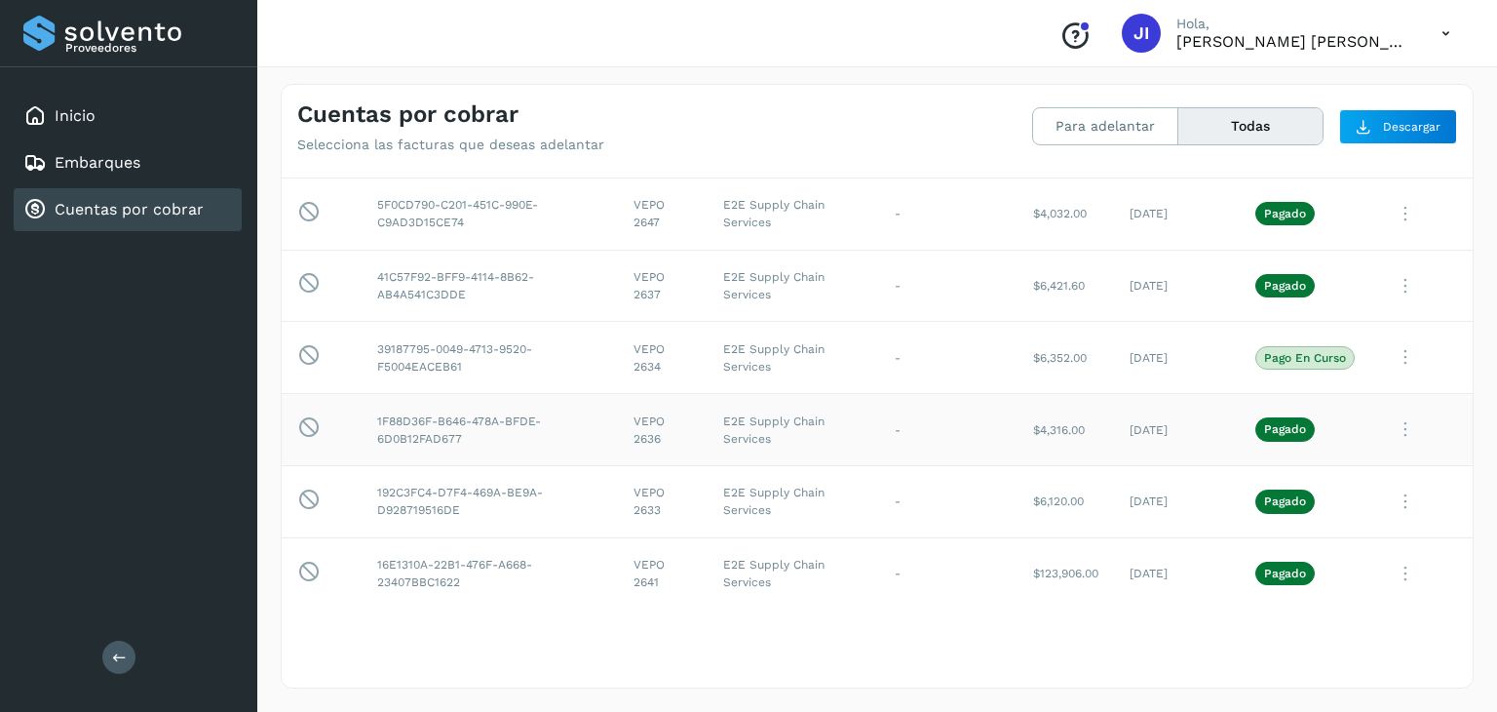
click at [1275, 422] on p "Pagado" at bounding box center [1285, 429] width 42 height 14
click at [1404, 419] on icon at bounding box center [1405, 429] width 39 height 40
click at [1392, 422] on div at bounding box center [748, 356] width 1497 height 712
click at [1392, 422] on icon at bounding box center [1405, 429] width 39 height 40
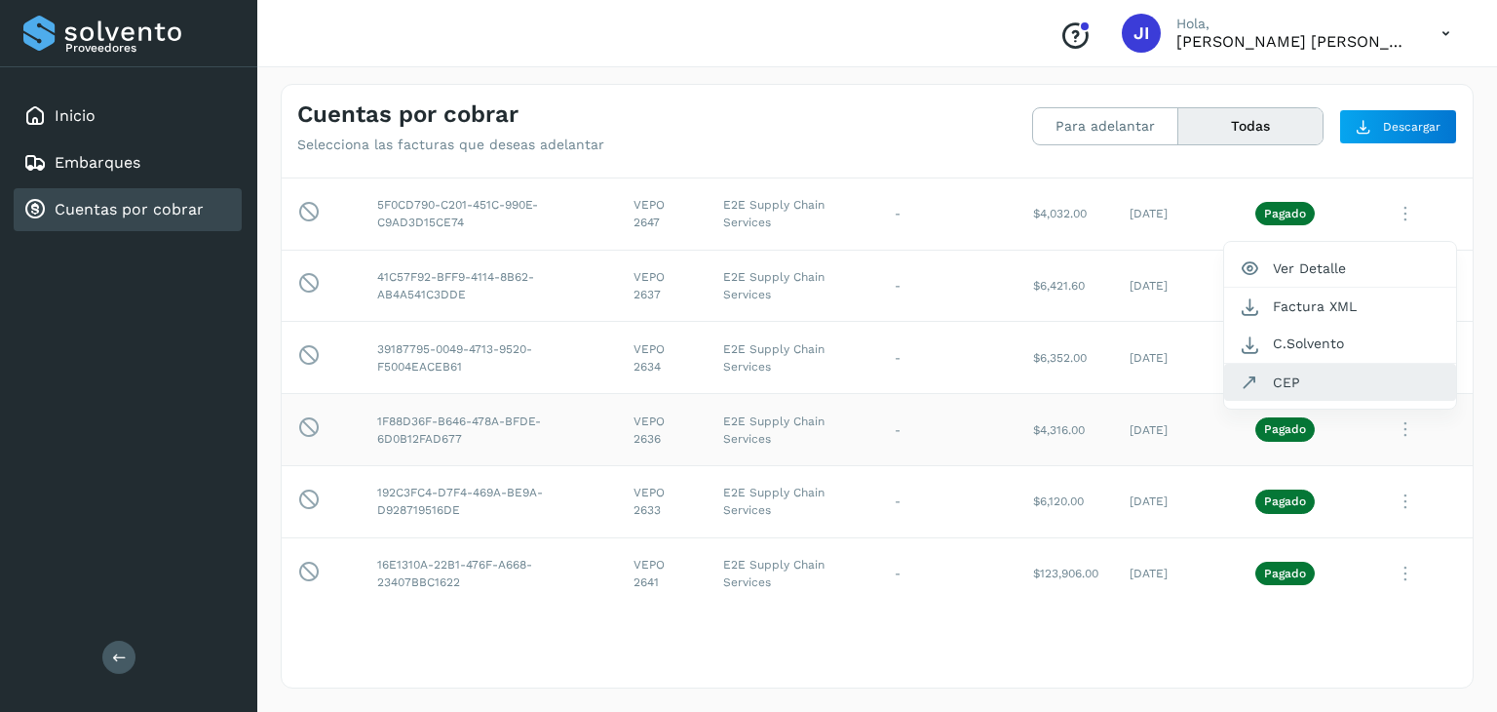
click at [1288, 378] on button "CEP" at bounding box center [1340, 382] width 232 height 37
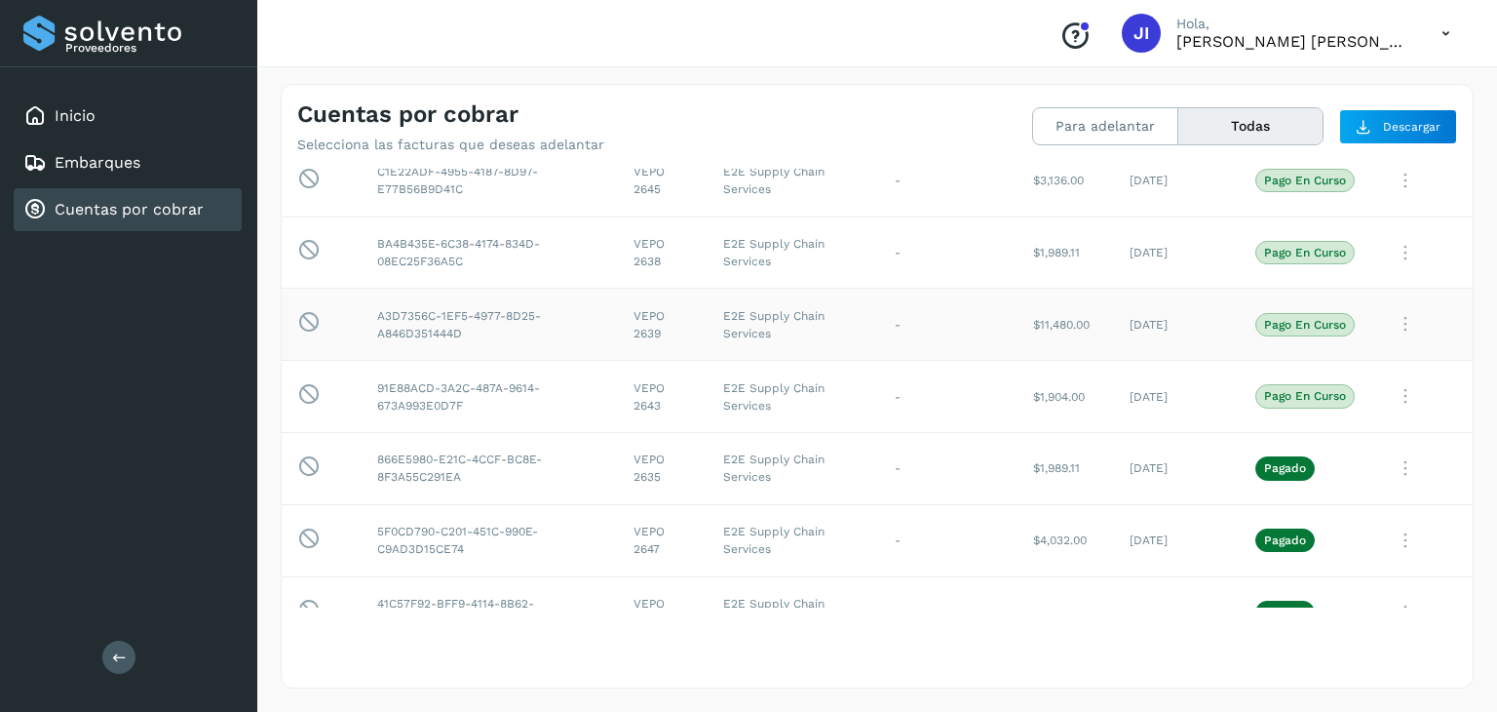
scroll to position [401, 0]
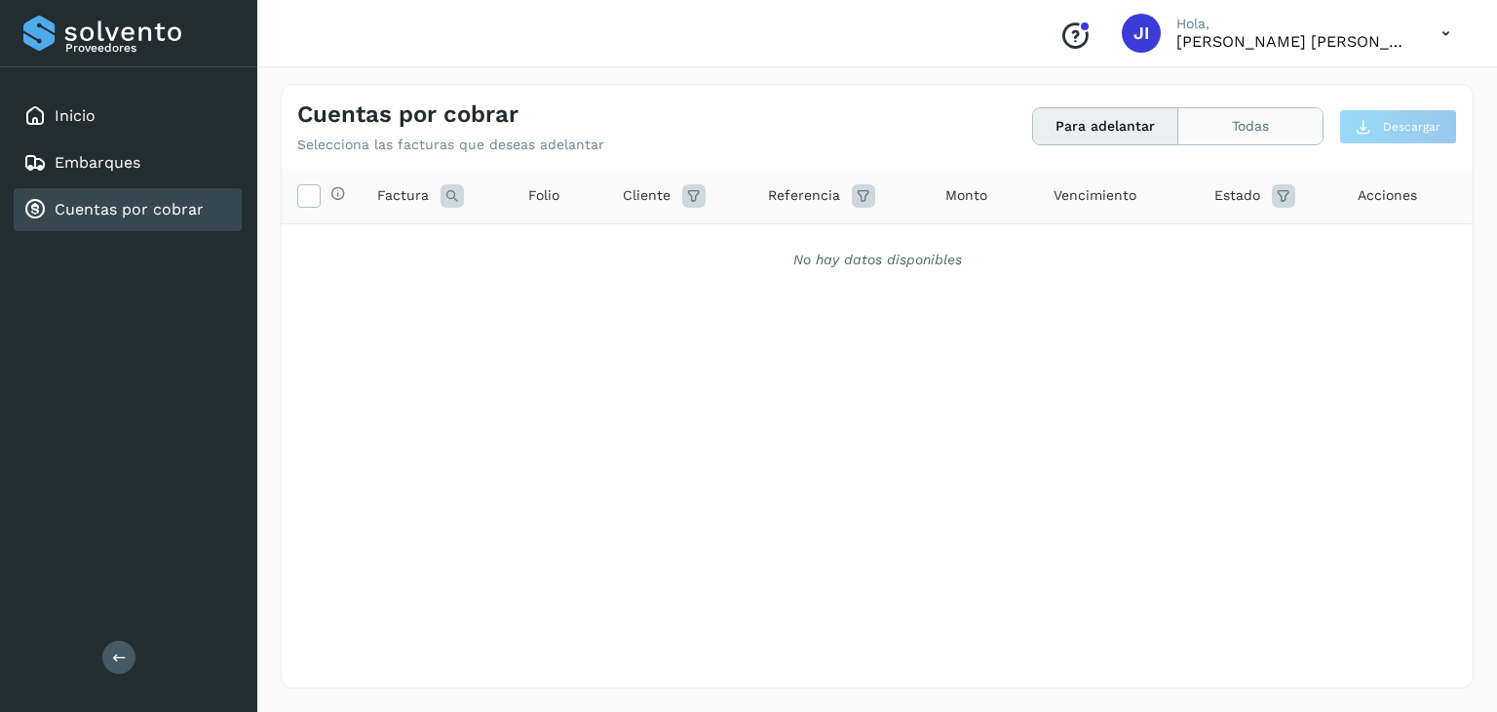
click at [1261, 139] on button "Todas" at bounding box center [1251, 126] width 144 height 36
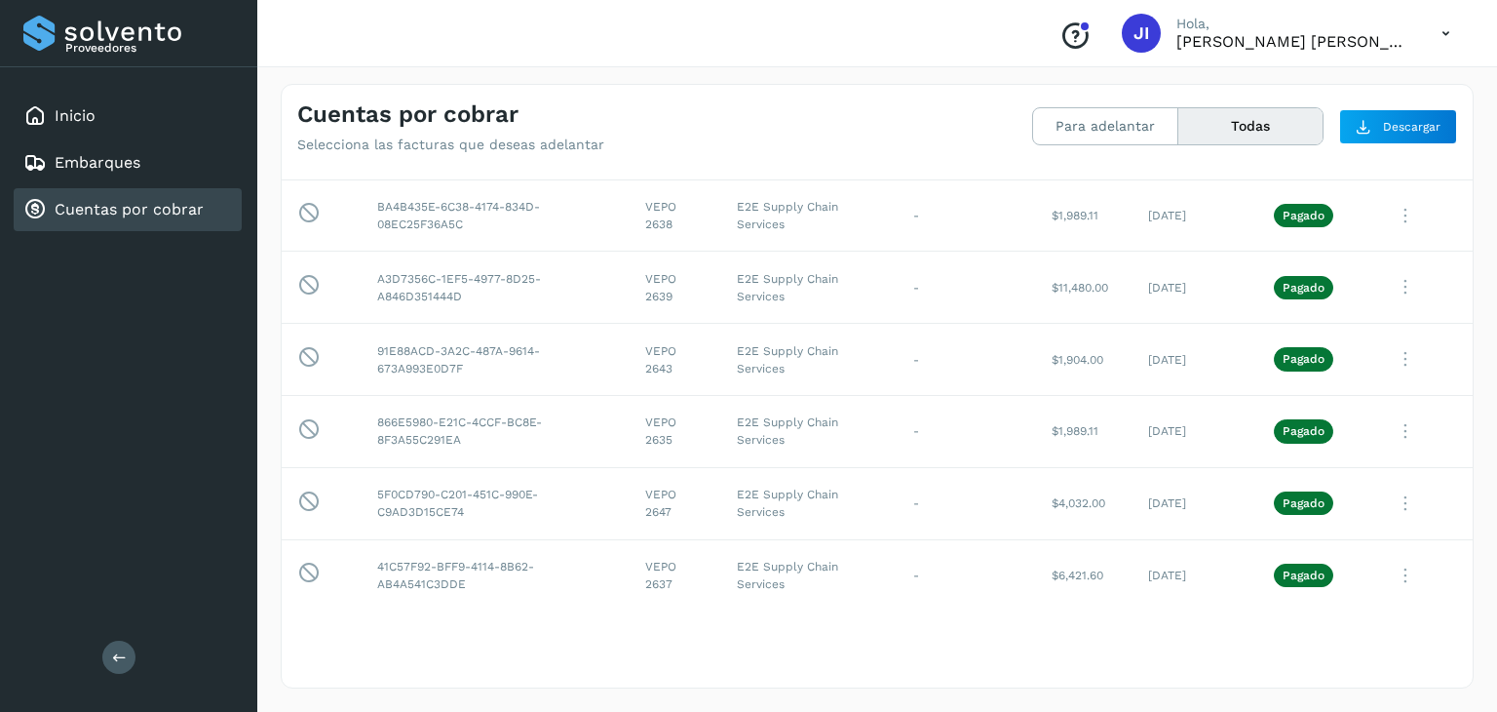
scroll to position [11, 0]
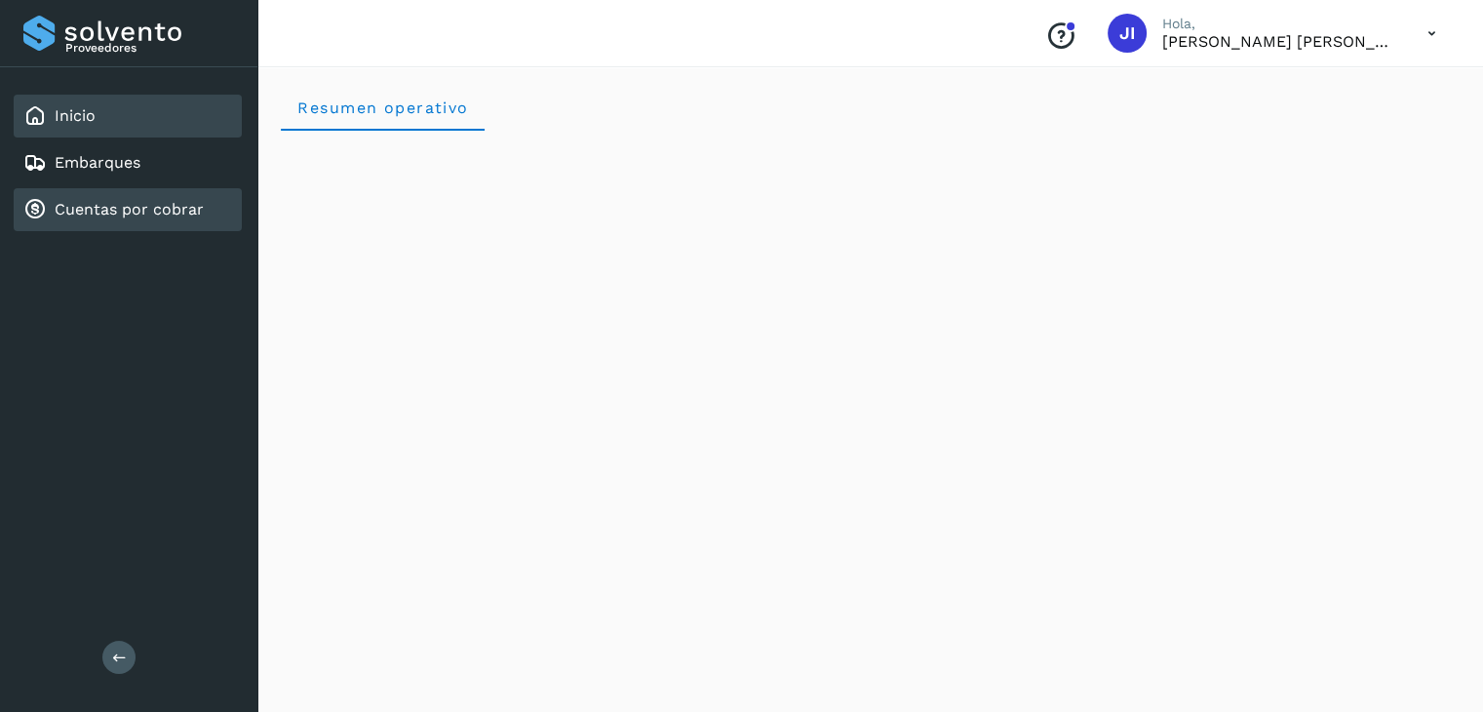
click at [174, 202] on link "Cuentas por cobrar" at bounding box center [129, 209] width 149 height 19
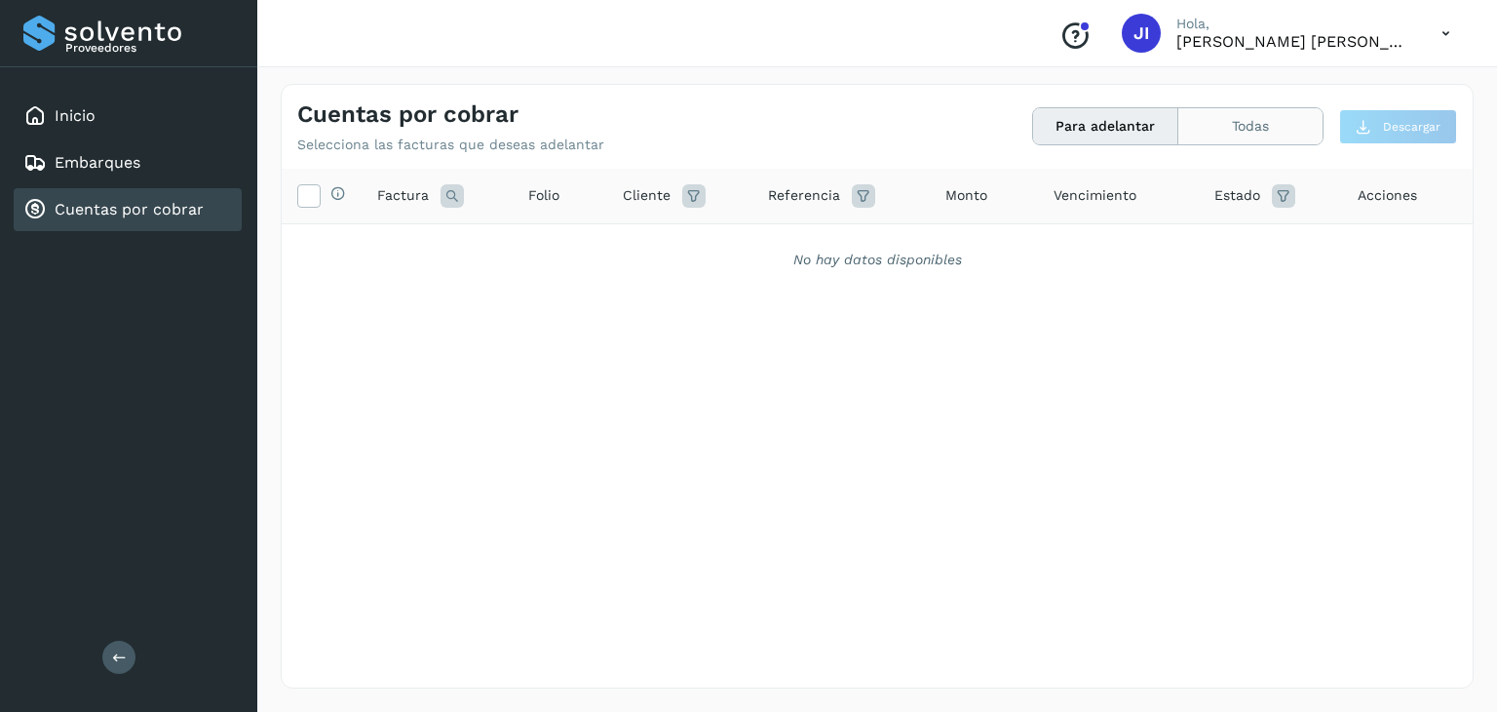
click at [1248, 118] on button "Todas" at bounding box center [1251, 126] width 144 height 36
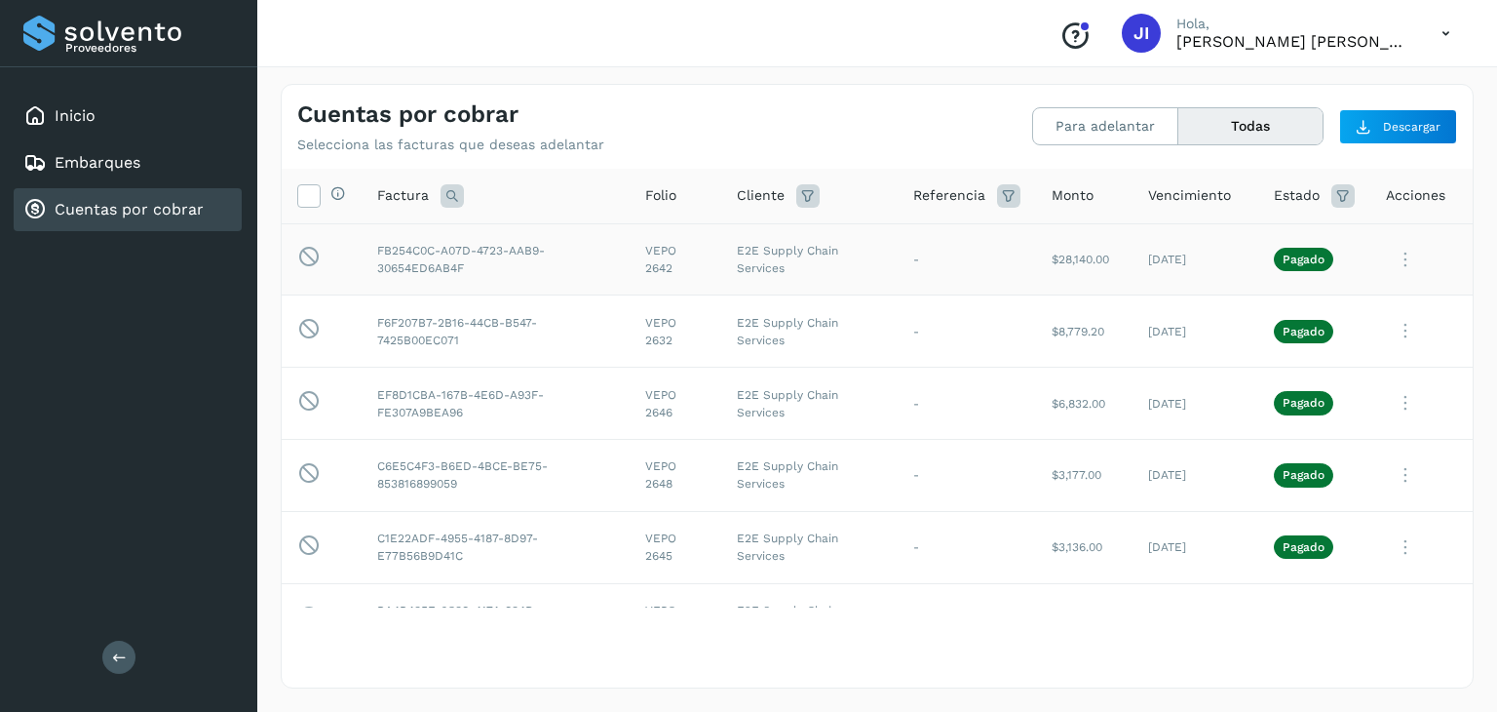
click at [1386, 251] on icon at bounding box center [1405, 260] width 39 height 40
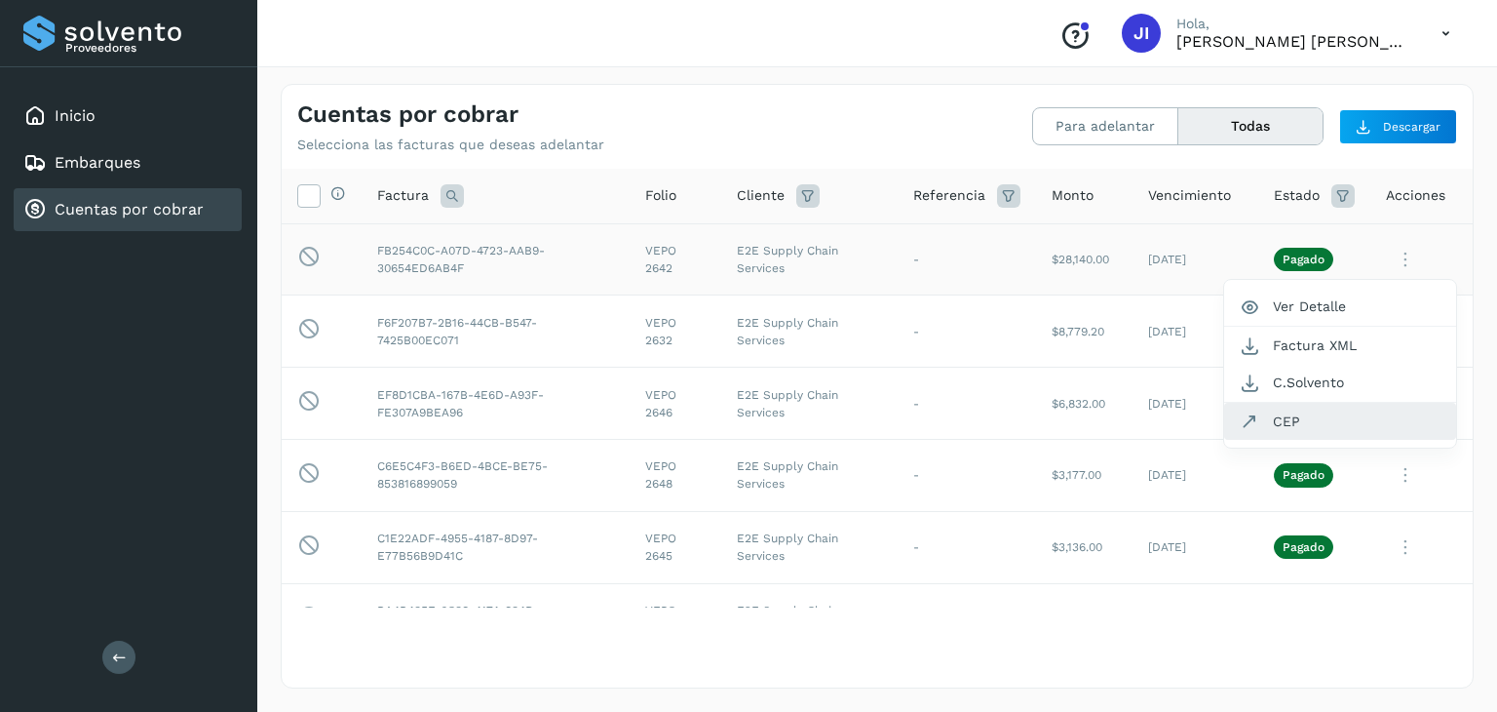
click at [1296, 413] on button "CEP" at bounding box center [1340, 421] width 232 height 37
